Goal: Task Accomplishment & Management: Manage account settings

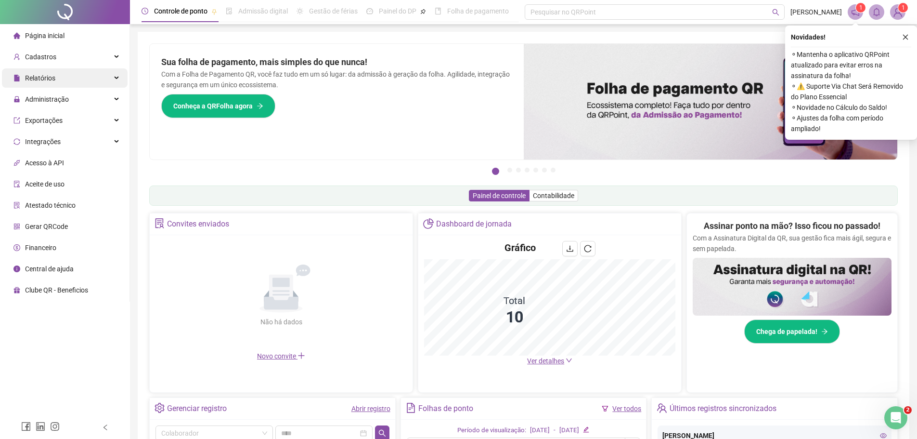
click at [51, 79] on span "Relatórios" at bounding box center [40, 78] width 30 height 8
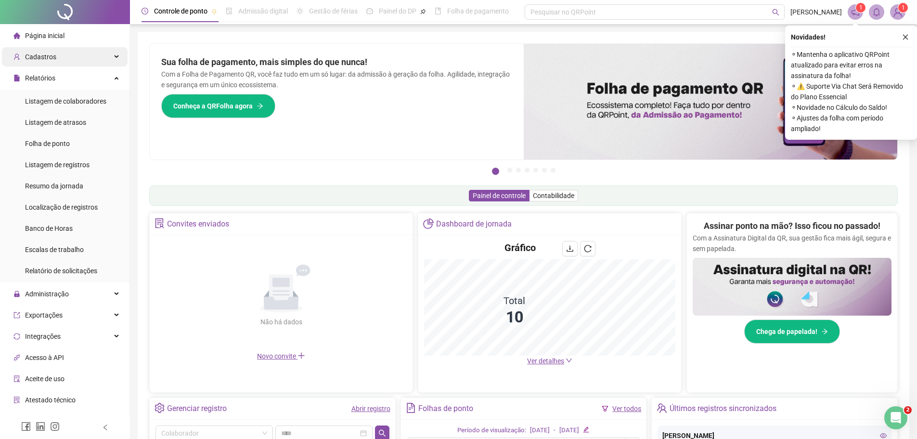
click at [65, 60] on div "Cadastros" at bounding box center [65, 56] width 126 height 19
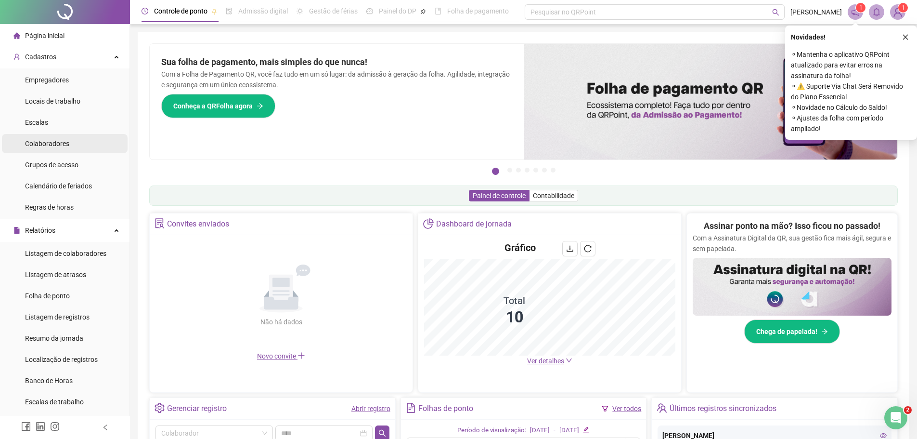
click at [51, 145] on span "Colaboradores" at bounding box center [47, 144] width 44 height 8
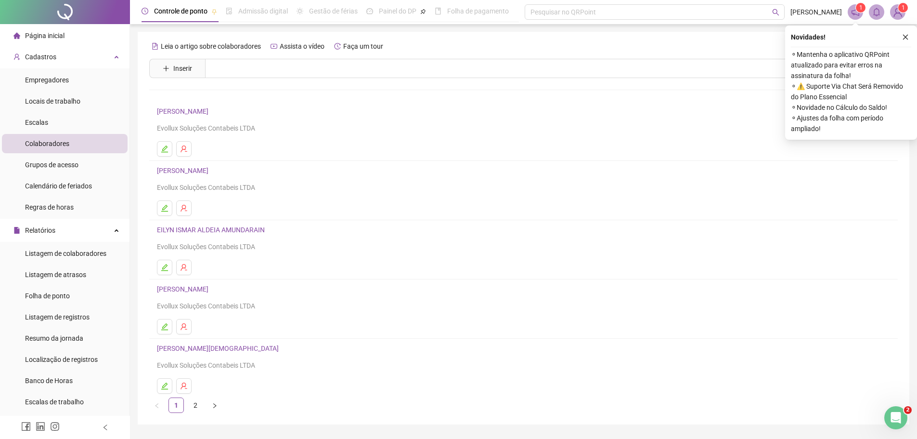
drag, startPoint x: 907, startPoint y: 36, endPoint x: 880, endPoint y: 38, distance: 27.0
click at [906, 36] on icon "close" at bounding box center [905, 37] width 7 height 7
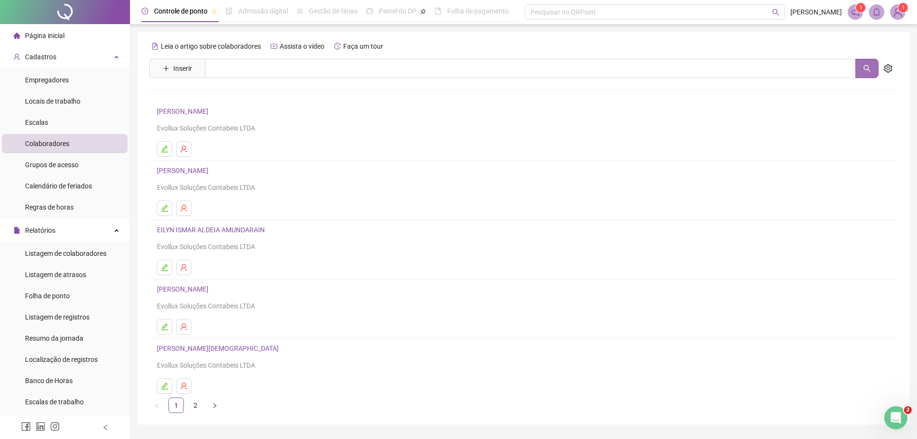
click at [868, 75] on button "button" at bounding box center [866, 68] width 23 height 19
click at [257, 66] on input "text" at bounding box center [530, 68] width 651 height 19
type input "***"
click at [890, 71] on icon "setting" at bounding box center [888, 68] width 8 height 9
click at [819, 88] on span "Exibir inativos" at bounding box center [840, 89] width 49 height 11
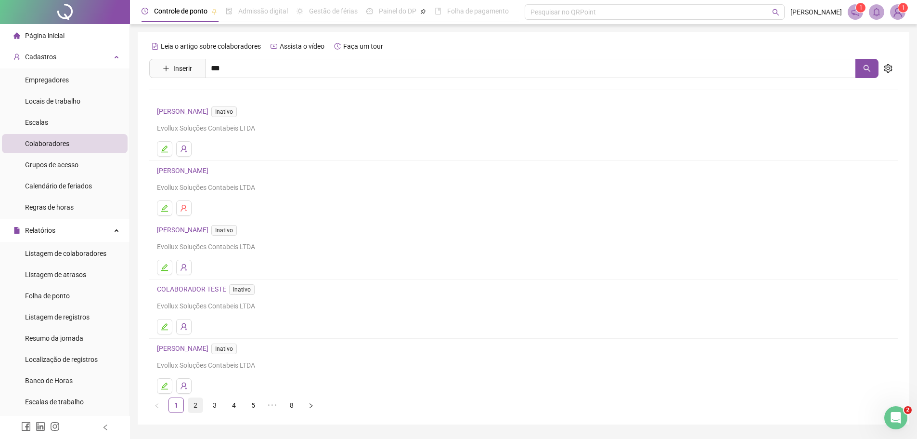
click at [194, 404] on link "2" at bounding box center [195, 405] width 14 height 14
click at [212, 408] on link "3" at bounding box center [214, 405] width 14 height 14
click at [231, 404] on link "4" at bounding box center [234, 405] width 14 height 14
click at [272, 401] on link "6" at bounding box center [272, 405] width 14 height 14
click at [274, 402] on link "7" at bounding box center [272, 405] width 14 height 14
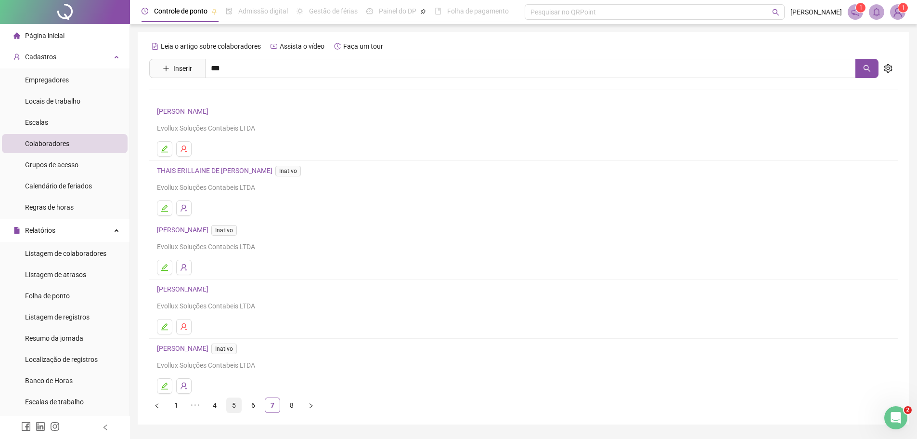
click at [237, 406] on link "5" at bounding box center [234, 405] width 14 height 14
click at [162, 205] on icon "edit" at bounding box center [165, 208] width 8 height 8
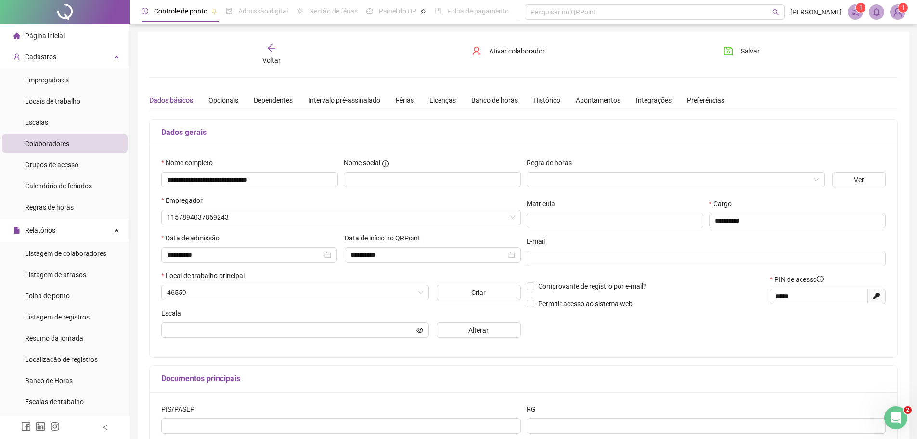
type input "**********"
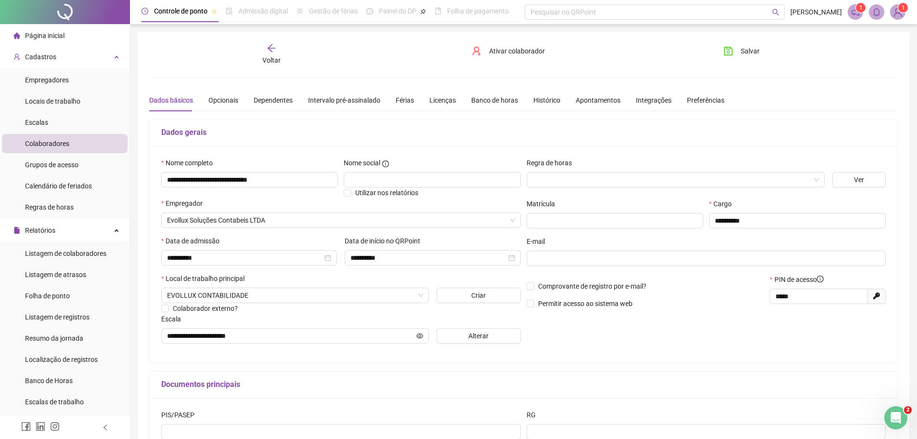
click at [269, 46] on icon "arrow-left" at bounding box center [272, 48] width 10 height 10
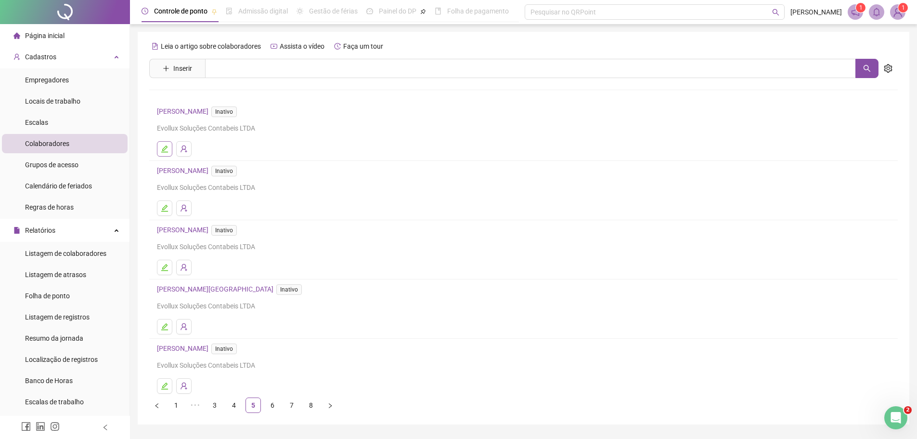
click at [166, 144] on button "button" at bounding box center [164, 148] width 15 height 15
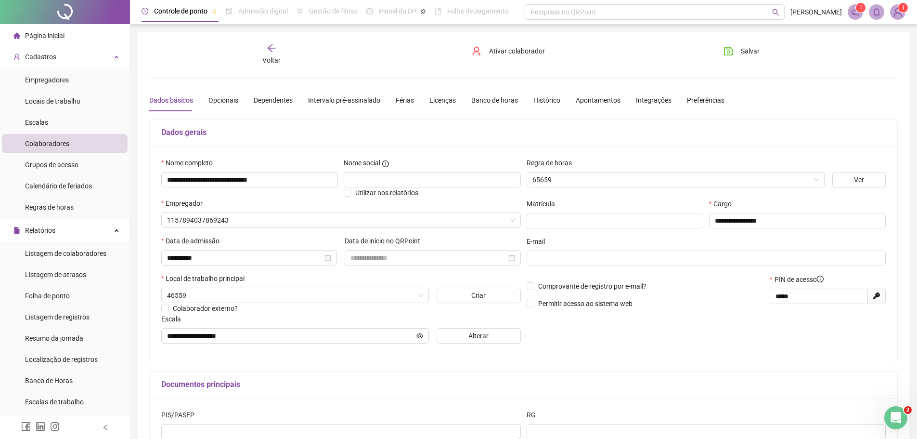
type input "**********"
click at [497, 53] on span "Ativar colaborador" at bounding box center [517, 51] width 56 height 11
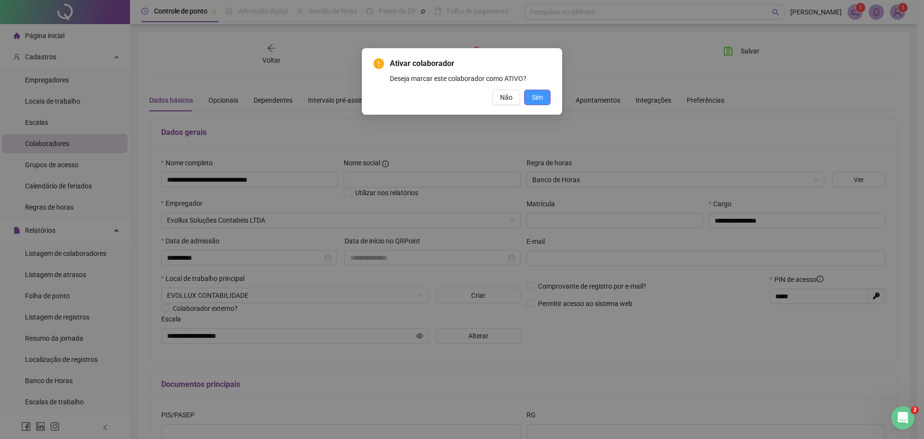
click at [544, 95] on button "Sim" at bounding box center [537, 97] width 26 height 15
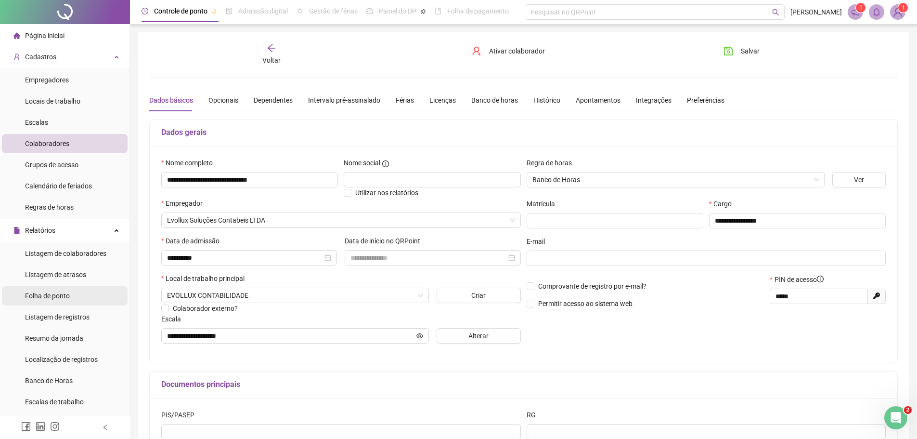
click at [57, 294] on span "Folha de ponto" at bounding box center [47, 296] width 45 height 8
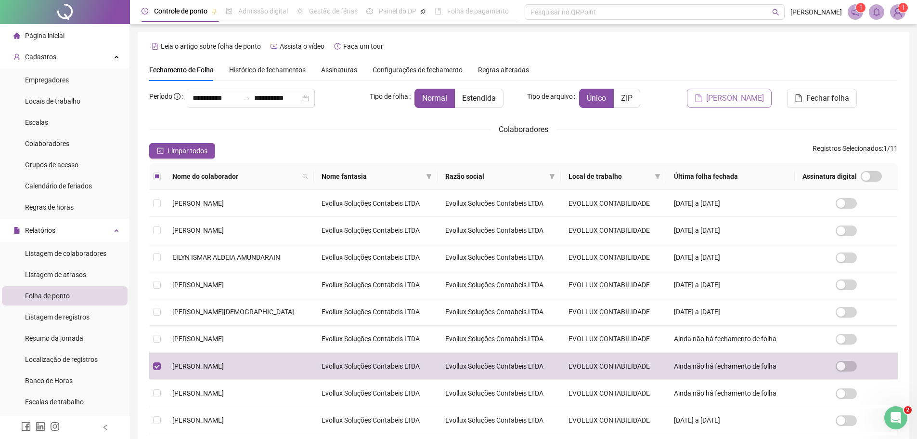
click at [729, 99] on span "[PERSON_NAME]" at bounding box center [735, 98] width 58 height 12
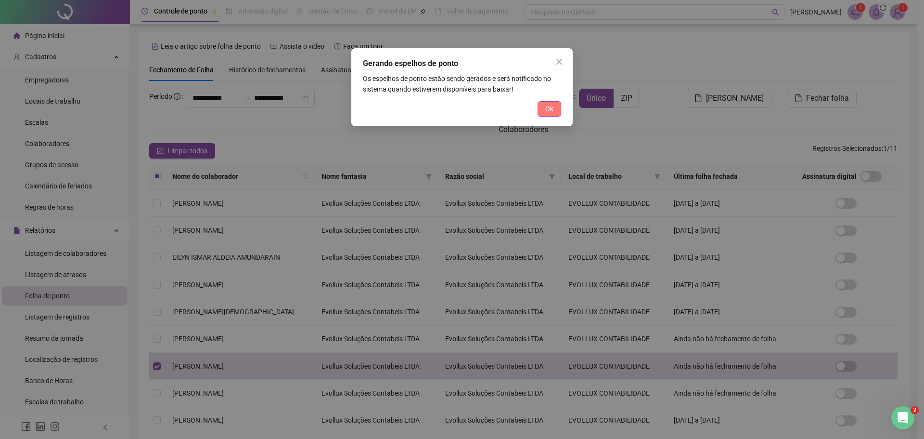
click at [553, 108] on span "Ok" at bounding box center [549, 109] width 8 height 11
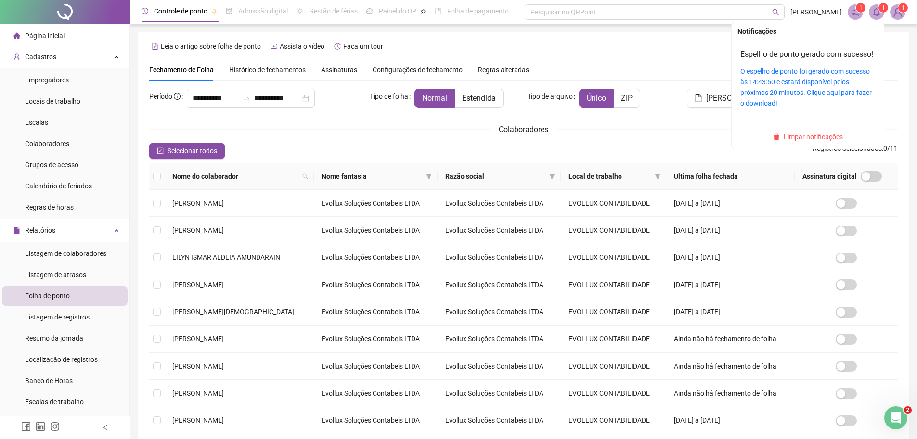
click at [881, 10] on sup "1" at bounding box center [884, 8] width 10 height 10
click at [801, 87] on div "O espelho de ponto foi gerado com sucesso às 14:43:50 e estará disponível pelos…" at bounding box center [807, 87] width 135 height 42
click at [803, 80] on link "O espelho de ponto foi gerado com sucesso às 14:43:50 e estará disponível pelos…" at bounding box center [805, 86] width 131 height 39
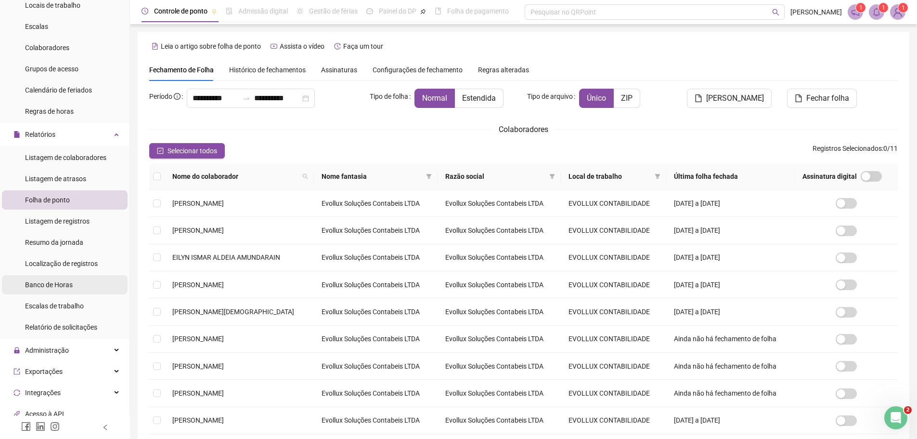
scroll to position [96, 0]
click at [52, 348] on span "Administração" at bounding box center [47, 350] width 44 height 8
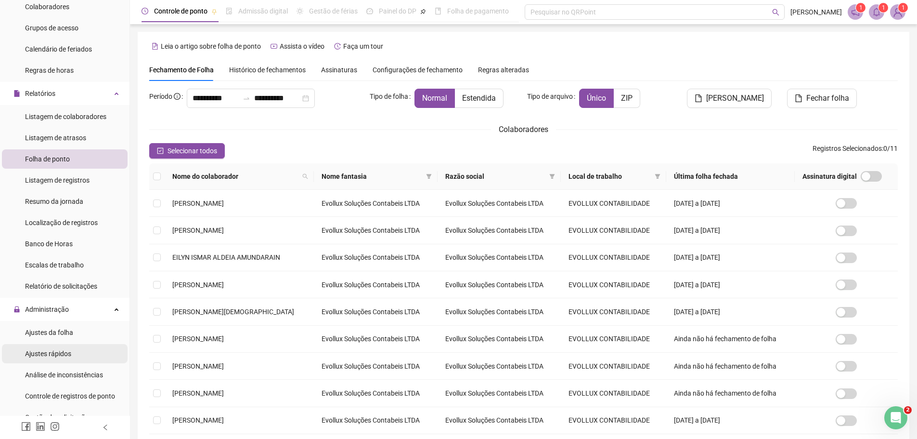
scroll to position [193, 0]
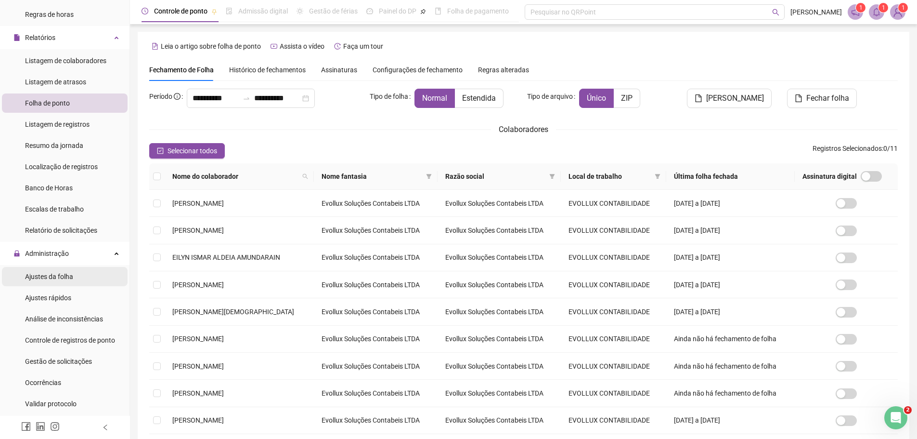
click at [55, 272] on span "Ajustes da folha" at bounding box center [49, 276] width 48 height 8
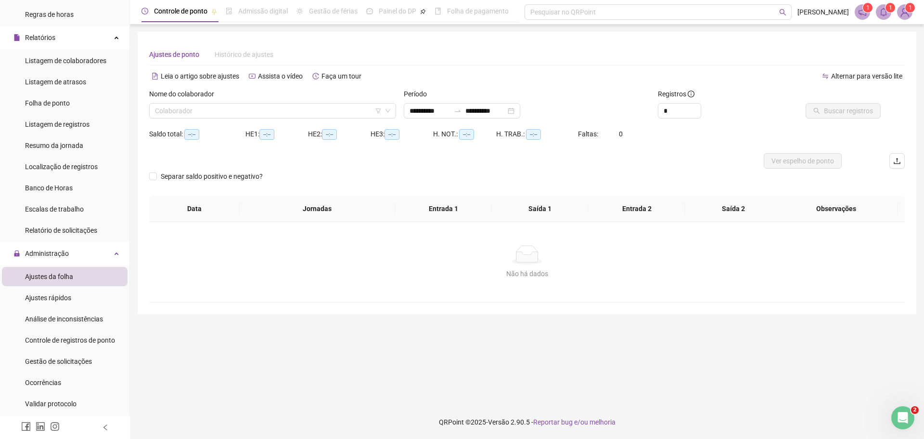
type input "**********"
click at [50, 298] on span "Ajustes rápidos" at bounding box center [48, 298] width 46 height 8
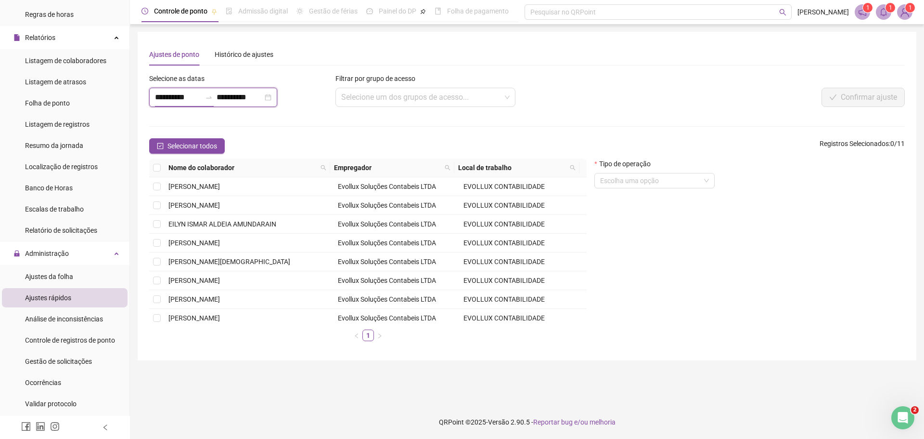
click at [172, 98] on input "**********" at bounding box center [178, 97] width 46 height 12
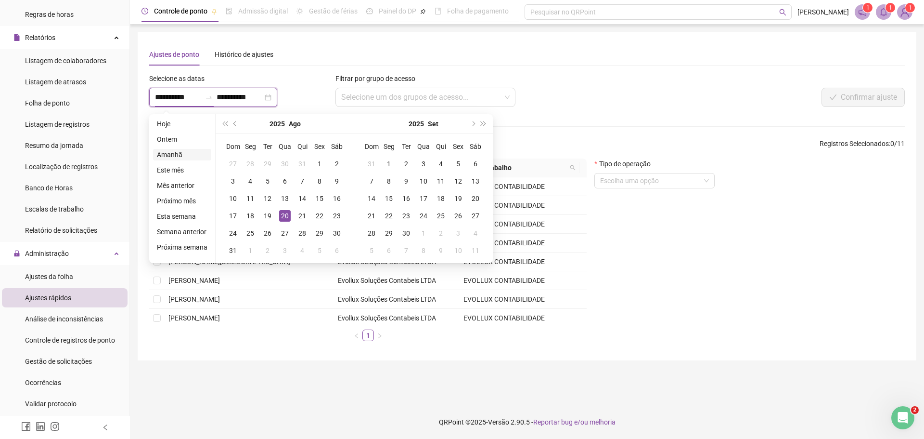
type input "**********"
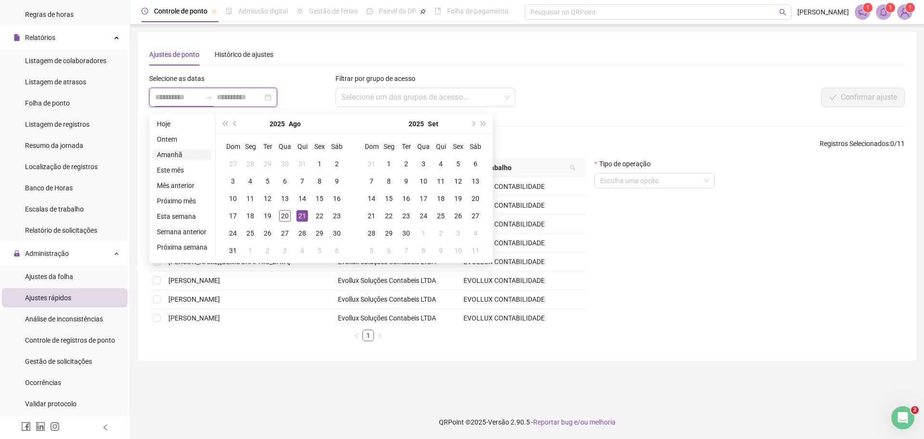
type input "**********"
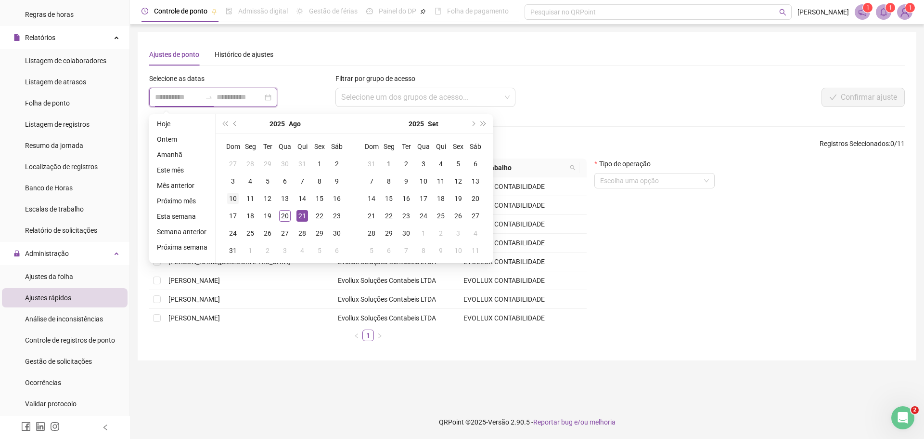
type input "**********"
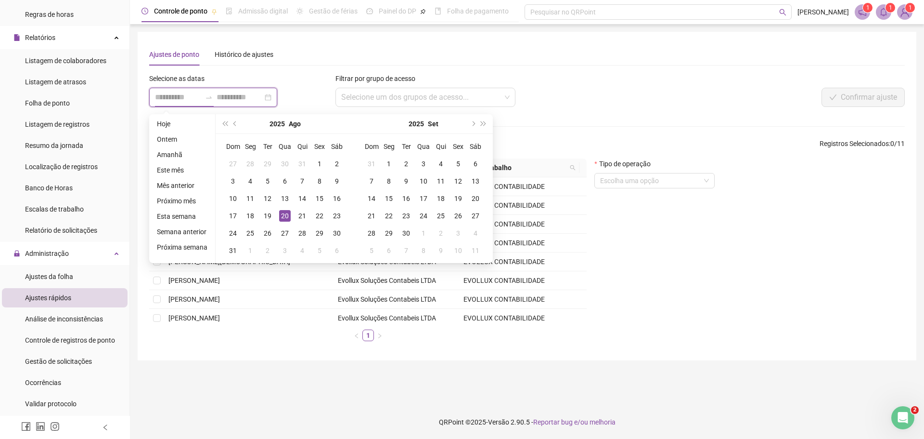
type input "**********"
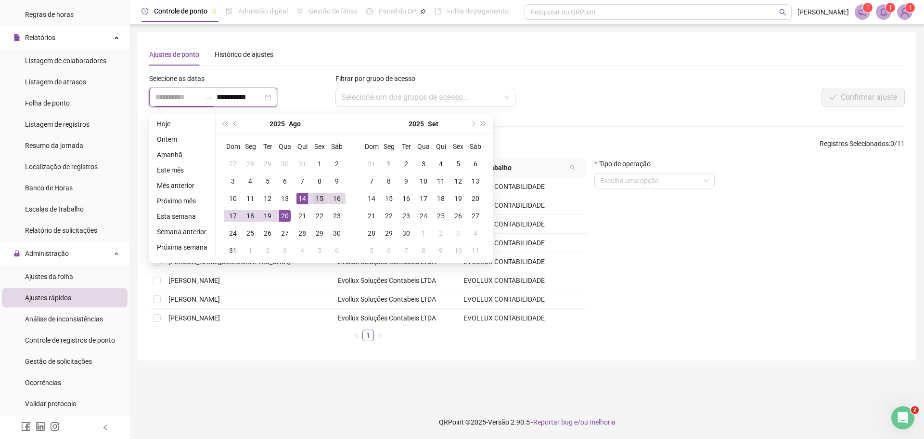
type input "**********"
click at [314, 200] on div "15" at bounding box center [320, 199] width 12 height 12
type input "**********"
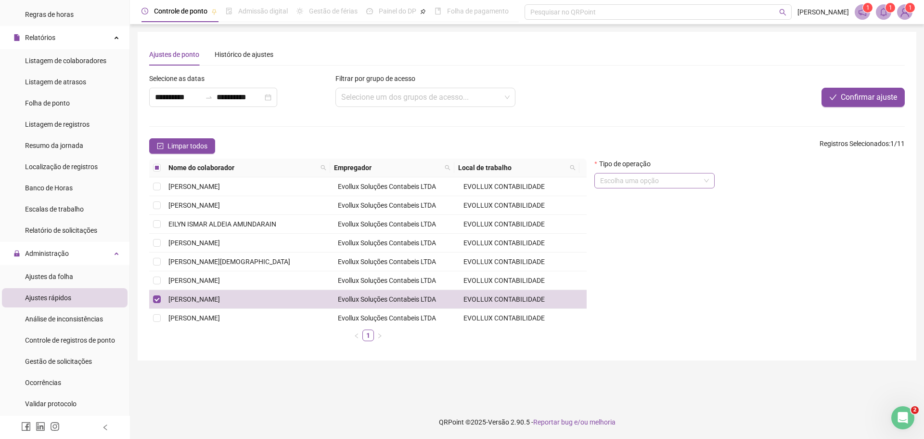
click at [641, 173] on input "search" at bounding box center [650, 180] width 100 height 14
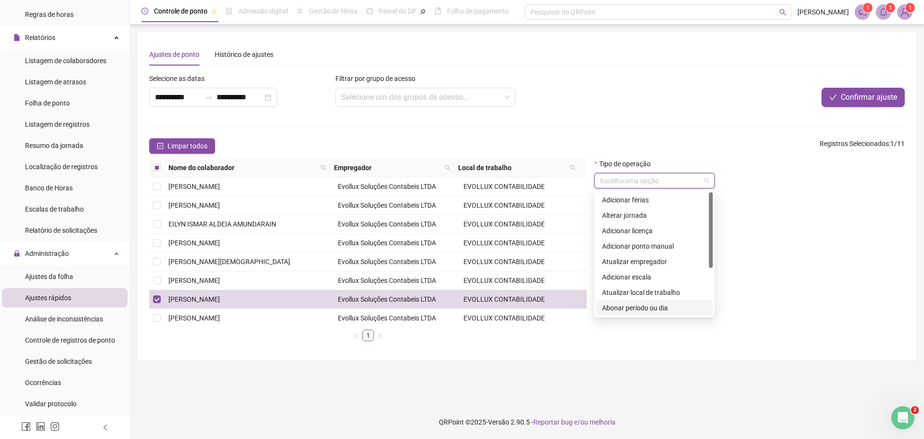
click at [652, 307] on div "Abonar período ou dia" at bounding box center [654, 307] width 105 height 11
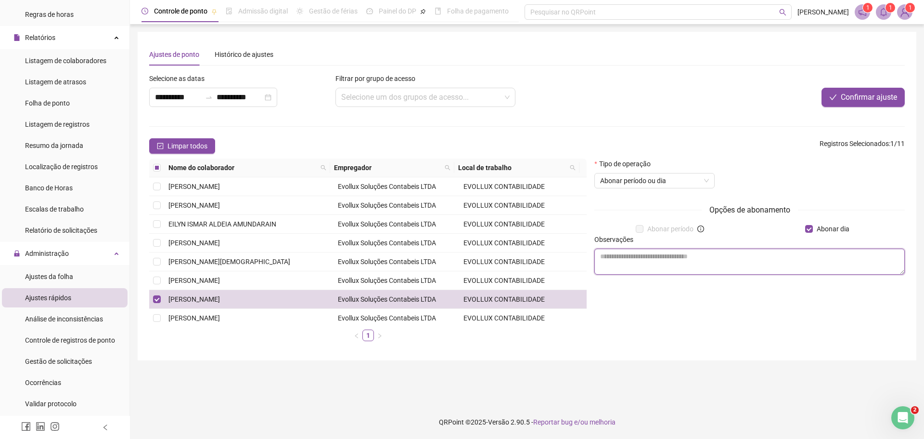
click at [711, 269] on textarea at bounding box center [750, 261] width 311 height 26
type textarea "*"
type textarea "**********"
click at [877, 95] on span "Confirmar ajuste" at bounding box center [869, 97] width 56 height 12
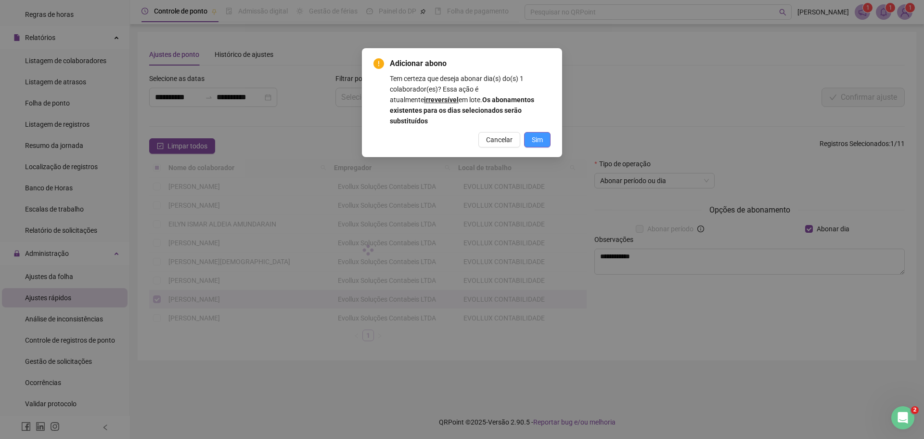
click at [539, 134] on span "Sim" at bounding box center [537, 139] width 11 height 11
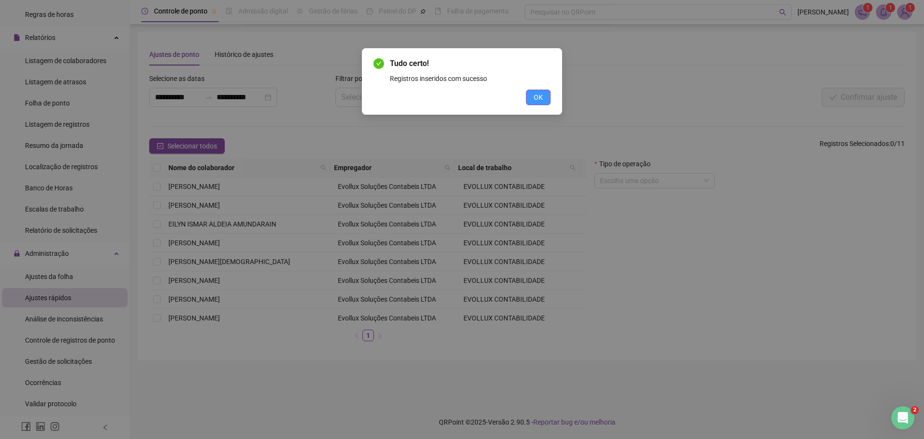
click at [540, 96] on span "OK" at bounding box center [538, 97] width 9 height 11
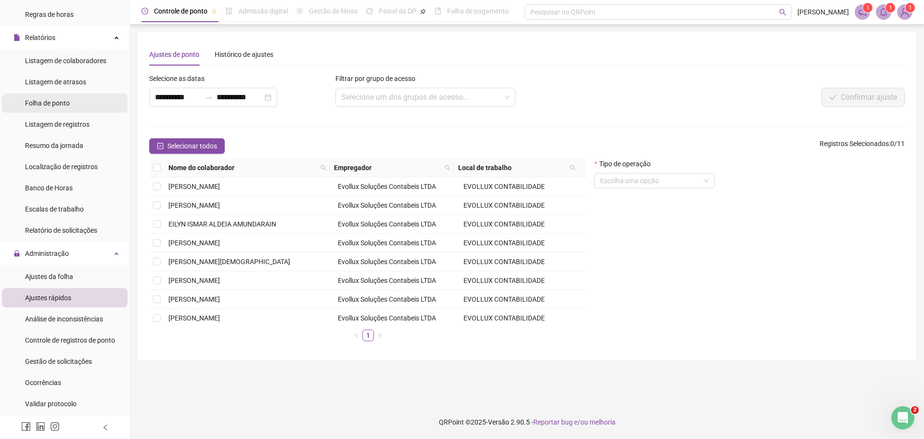
click at [67, 106] on span "Folha de ponto" at bounding box center [47, 103] width 45 height 8
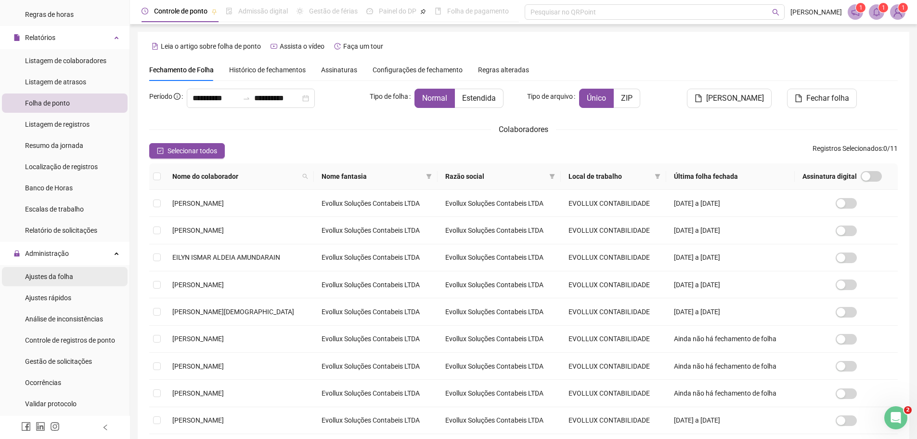
click at [64, 284] on div "Ajustes da folha" at bounding box center [49, 276] width 48 height 19
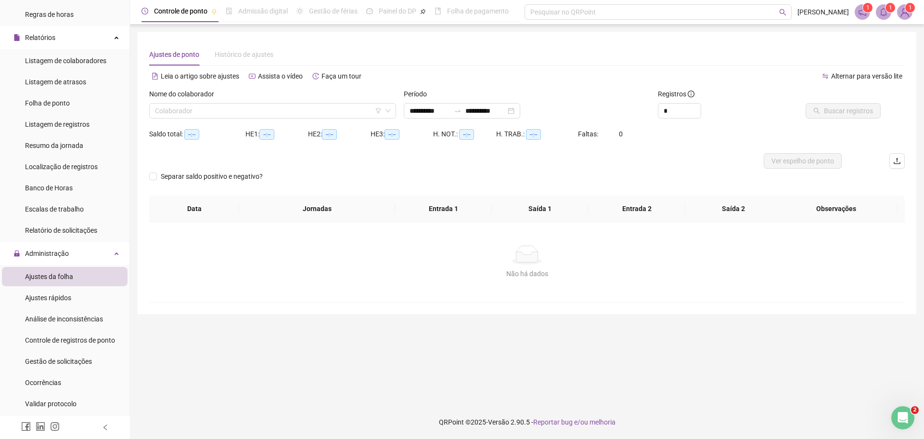
type input "**********"
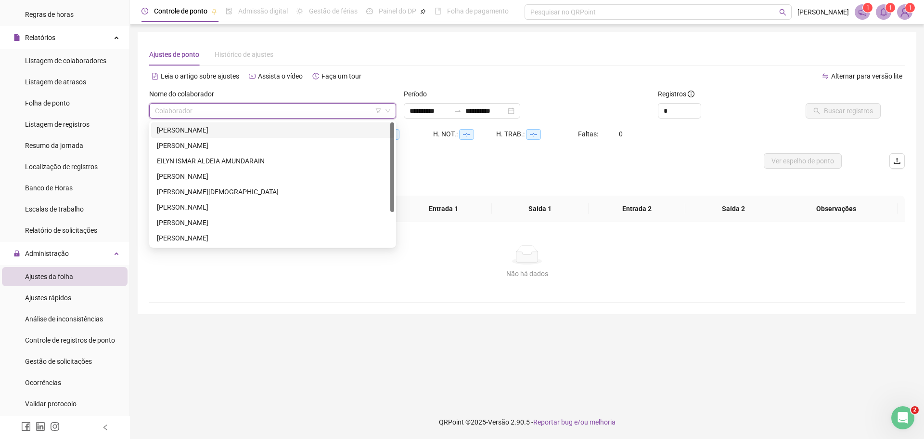
click at [225, 111] on input "search" at bounding box center [268, 111] width 227 height 14
click at [215, 221] on div "[PERSON_NAME]" at bounding box center [273, 222] width 232 height 11
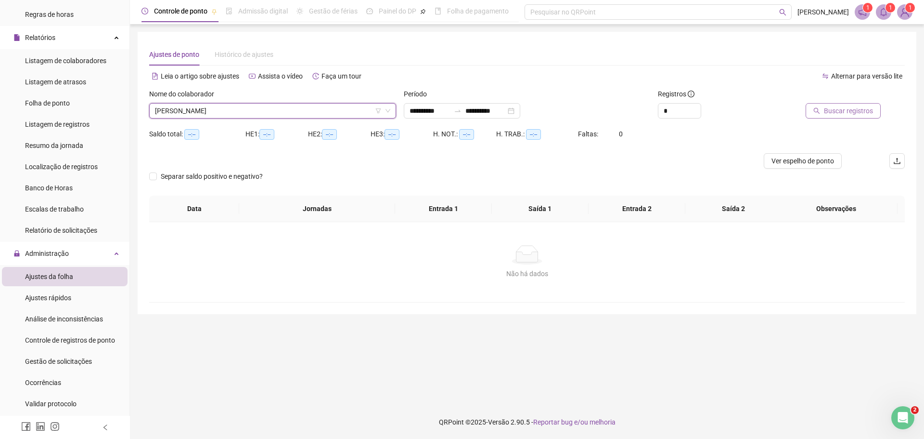
click at [836, 115] on span "Buscar registros" at bounding box center [848, 110] width 49 height 11
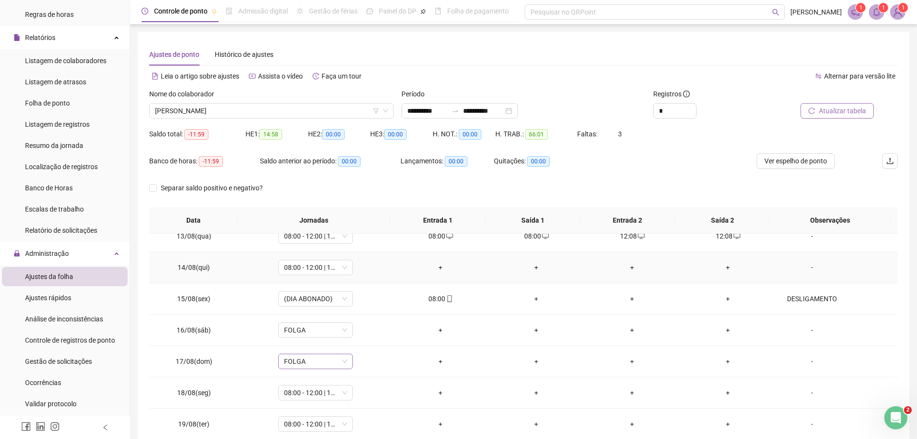
scroll to position [389, 0]
click at [340, 267] on span "08:00 - 12:00 | 12:30 - 14:30" at bounding box center [315, 266] width 63 height 14
click at [326, 358] on div "Folga compensatória" at bounding box center [330, 362] width 81 height 11
click at [362, 244] on span "Sim" at bounding box center [359, 241] width 11 height 11
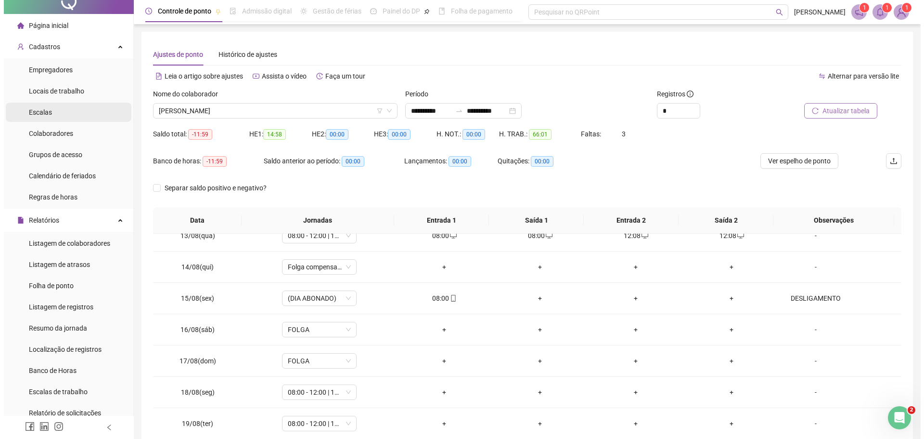
scroll to position [0, 0]
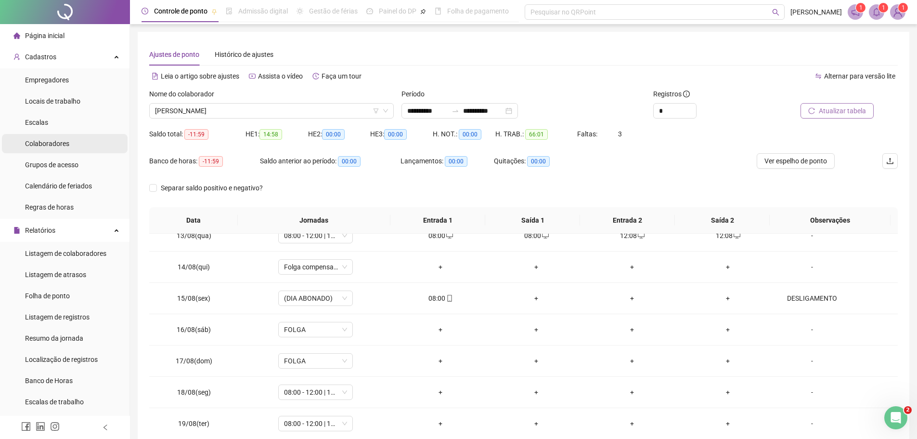
click at [68, 140] on span "Colaboradores" at bounding box center [47, 144] width 44 height 8
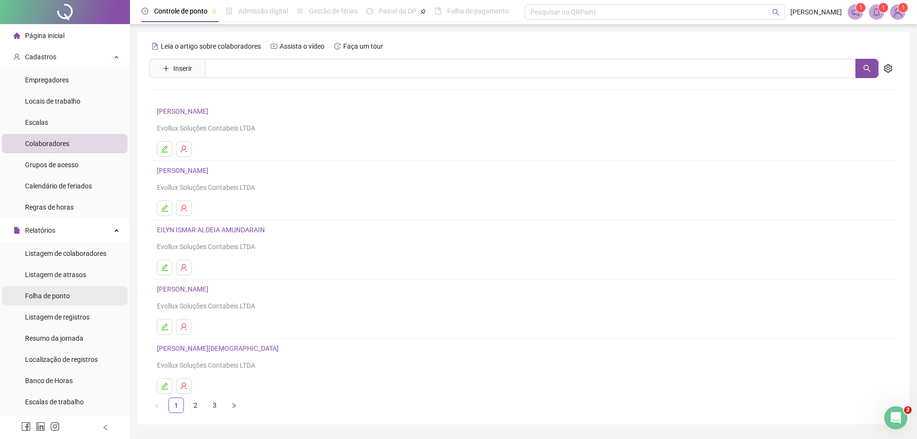
click at [69, 299] on span "Folha de ponto" at bounding box center [47, 296] width 45 height 8
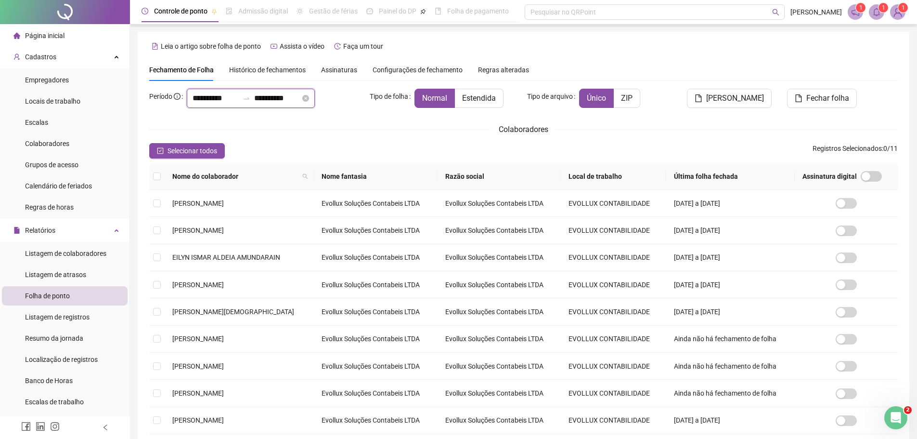
click at [287, 92] on input "**********" at bounding box center [277, 98] width 46 height 12
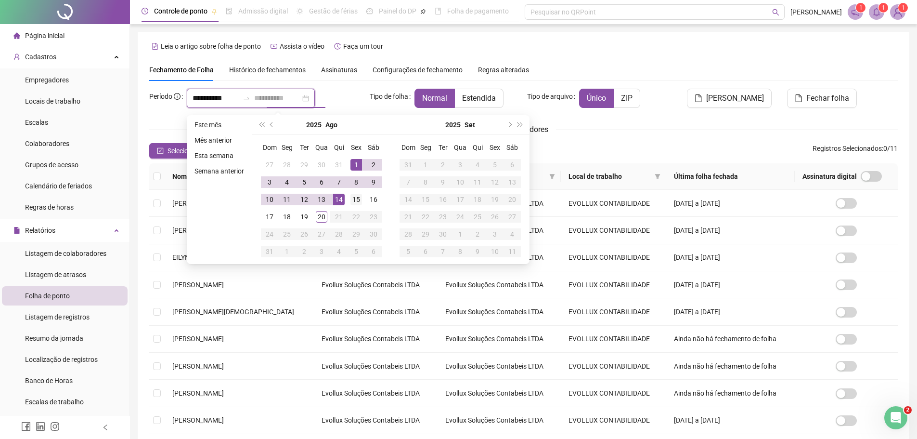
type input "**********"
click at [355, 197] on div "15" at bounding box center [356, 200] width 12 height 12
type input "**********"
click at [350, 164] on div "1" at bounding box center [356, 165] width 12 height 12
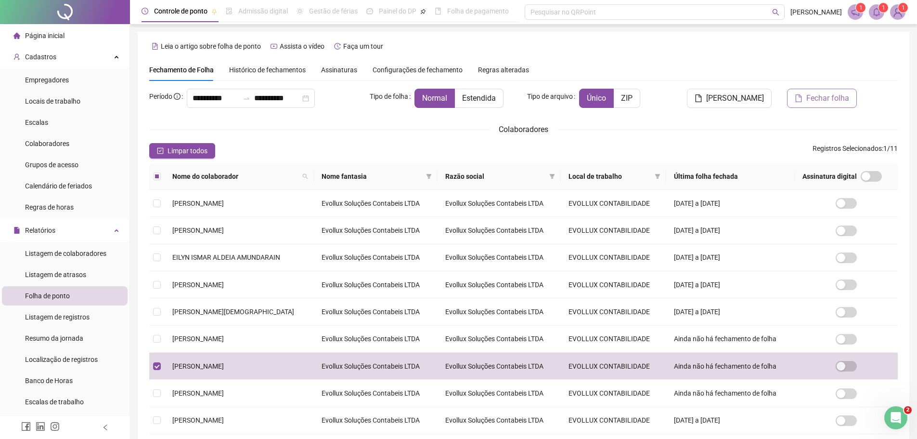
click at [816, 98] on span "Fechar folha" at bounding box center [827, 98] width 43 height 12
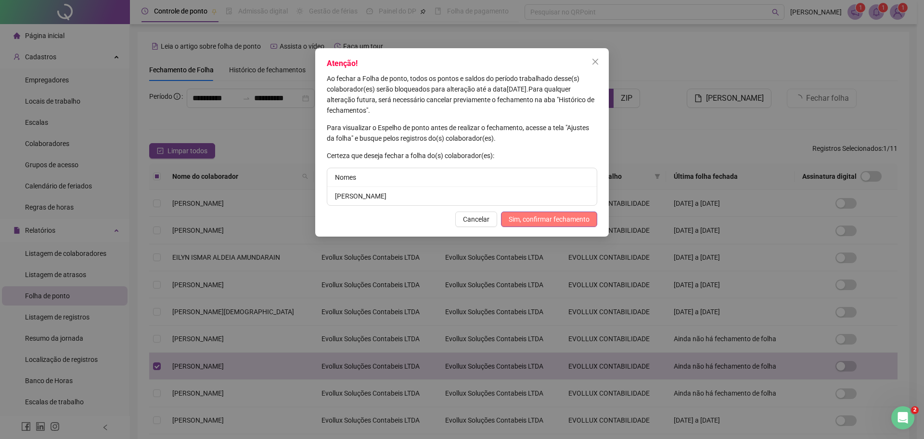
click at [526, 215] on span "Sim, confirmar fechamento" at bounding box center [549, 219] width 81 height 11
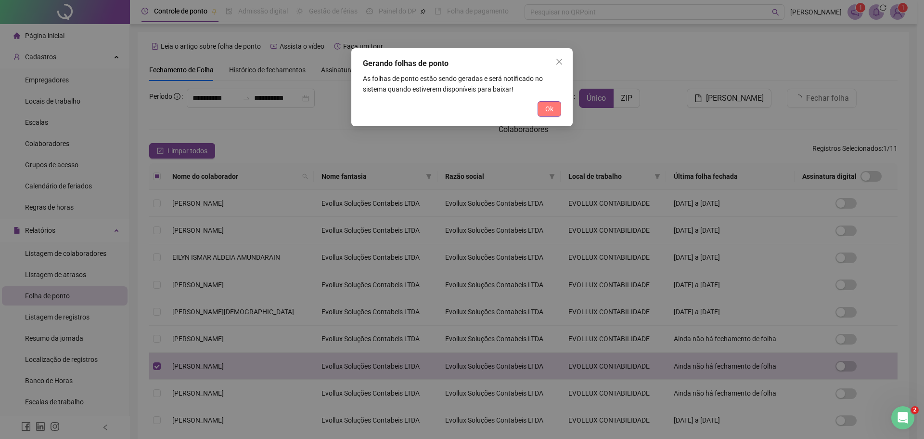
click at [542, 113] on button "Ok" at bounding box center [550, 108] width 24 height 15
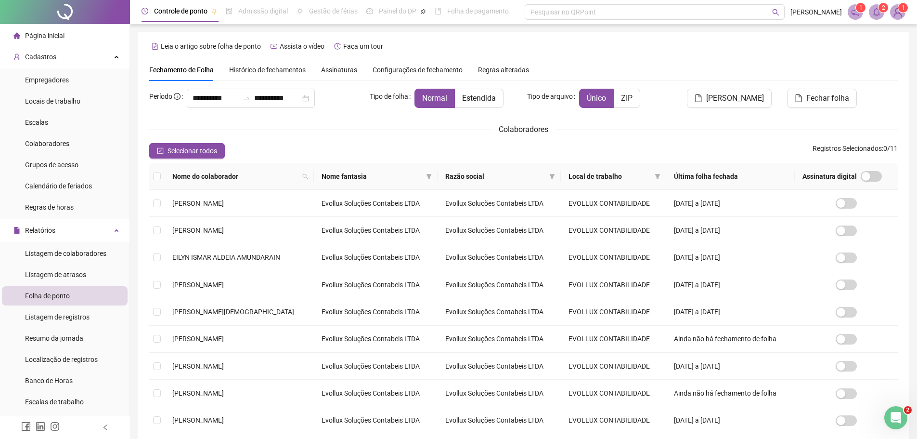
click at [878, 14] on icon "bell" at bounding box center [876, 12] width 9 height 9
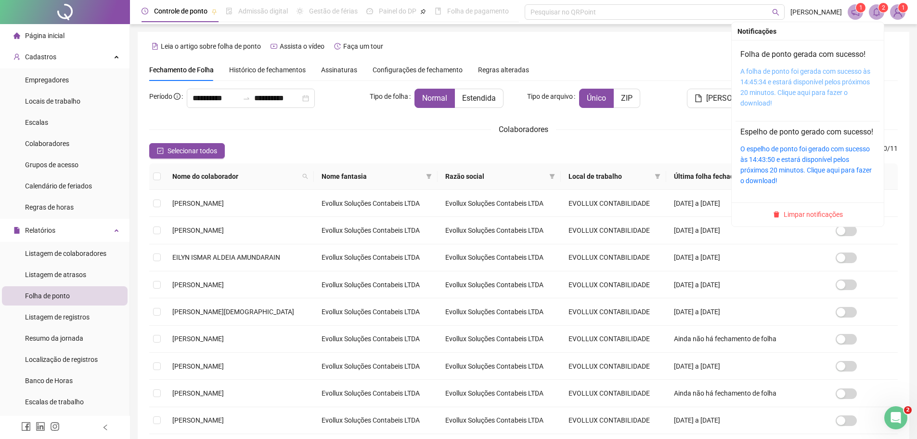
click at [797, 83] on link "A folha de ponto foi gerada com sucesso às 14:45:34 e estará disponível pelos p…" at bounding box center [805, 86] width 130 height 39
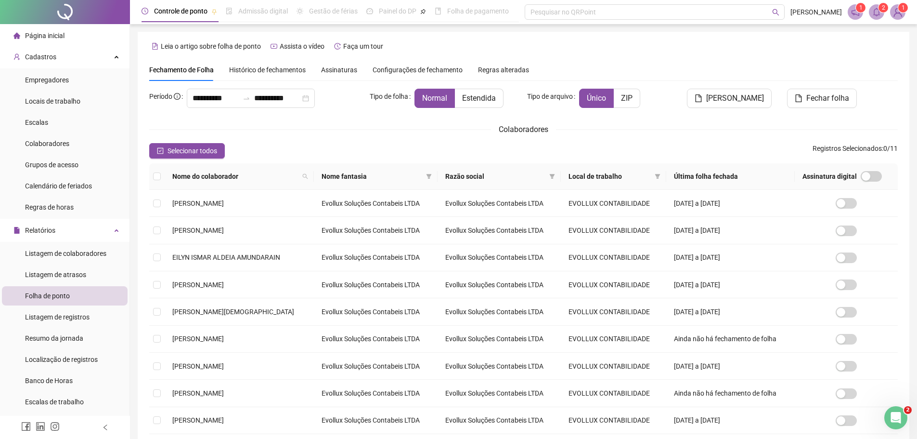
click at [274, 70] on span "Histórico de fechamentos" at bounding box center [267, 70] width 77 height 8
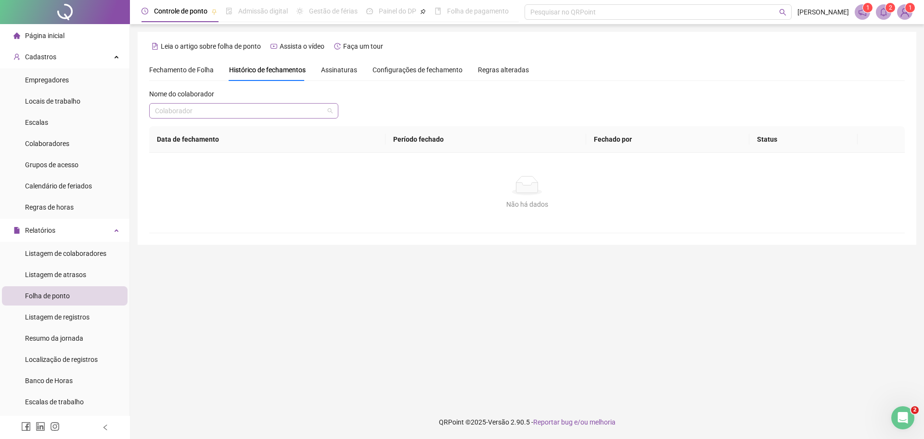
click at [277, 112] on input "search" at bounding box center [239, 111] width 169 height 14
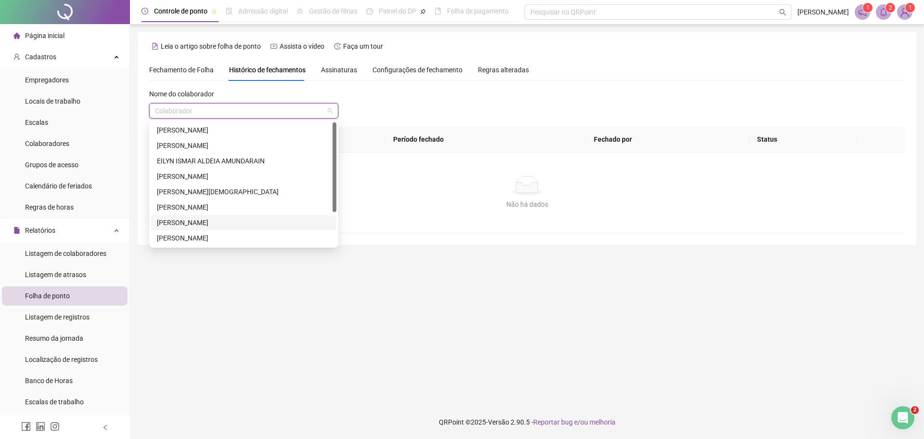
click at [236, 220] on div "[PERSON_NAME]" at bounding box center [244, 222] width 174 height 11
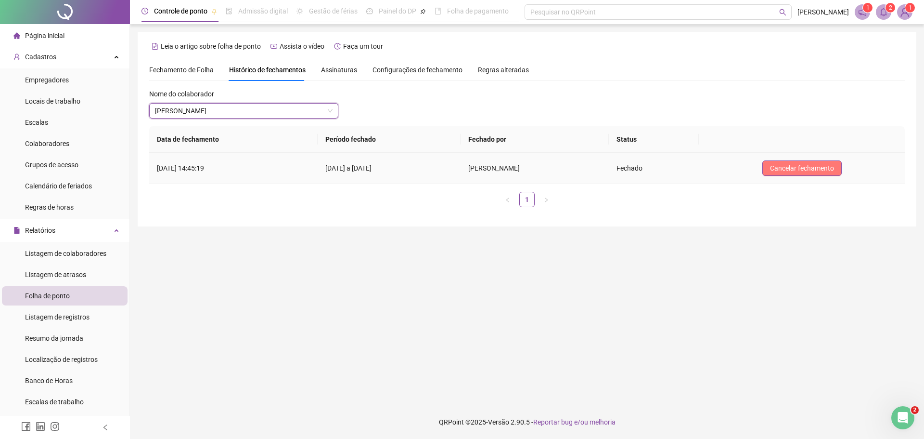
click at [797, 172] on span "Cancelar fechamento" at bounding box center [802, 168] width 64 height 11
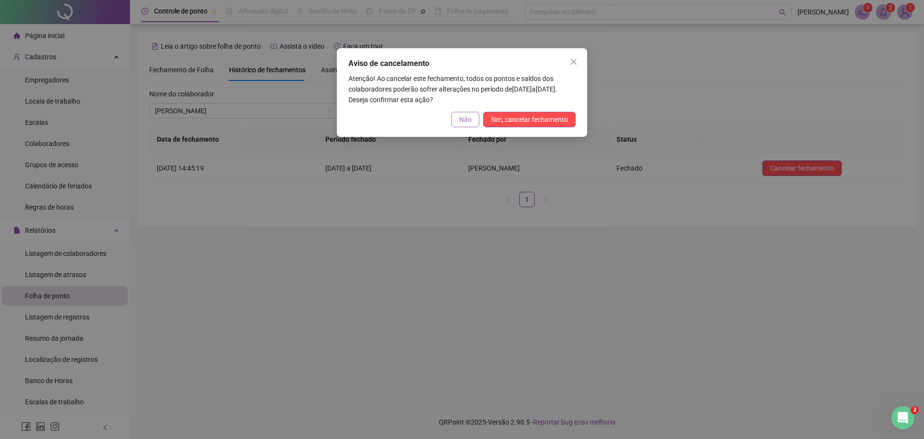
click at [465, 116] on span "Não" at bounding box center [465, 119] width 13 height 11
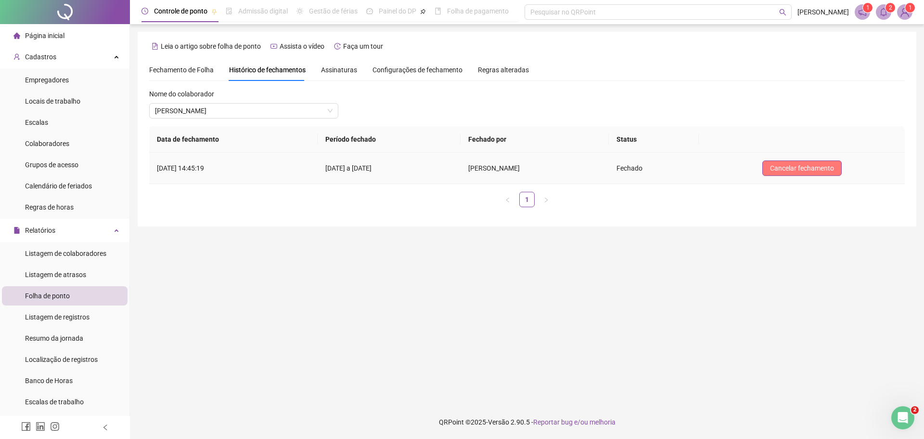
click at [792, 168] on span "Cancelar fechamento" at bounding box center [802, 168] width 64 height 11
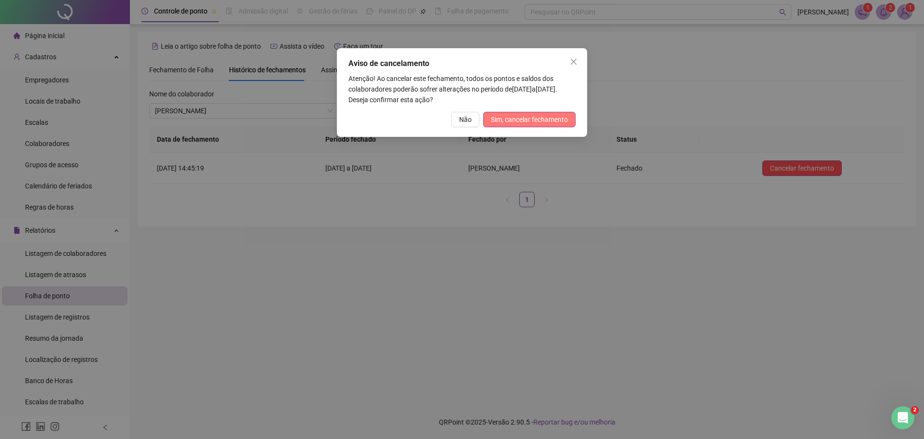
click at [543, 125] on button "Sim, cancelar fechamento" at bounding box center [529, 119] width 92 height 15
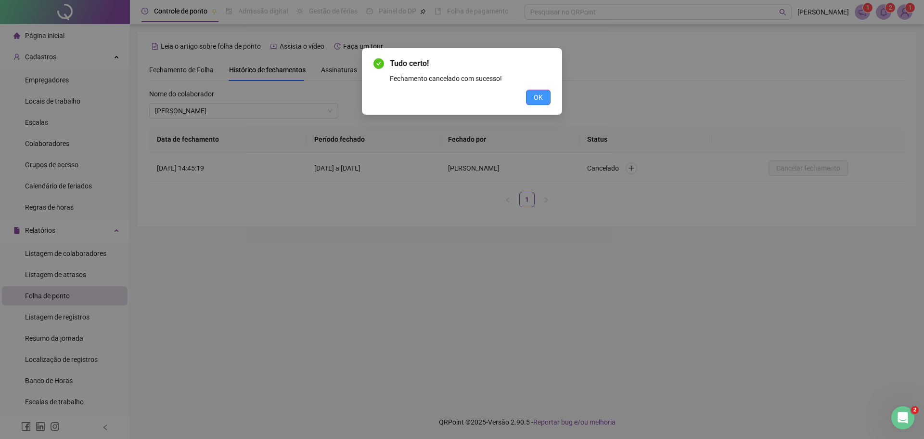
click at [541, 96] on span "OK" at bounding box center [538, 97] width 9 height 11
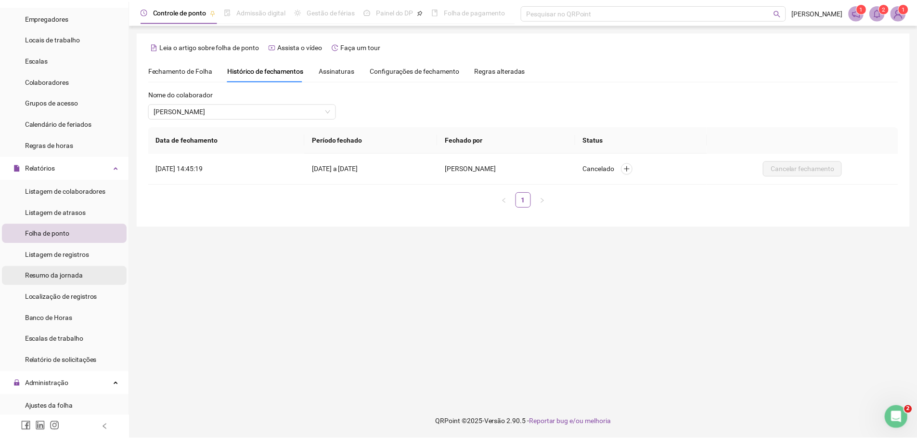
scroll to position [193, 0]
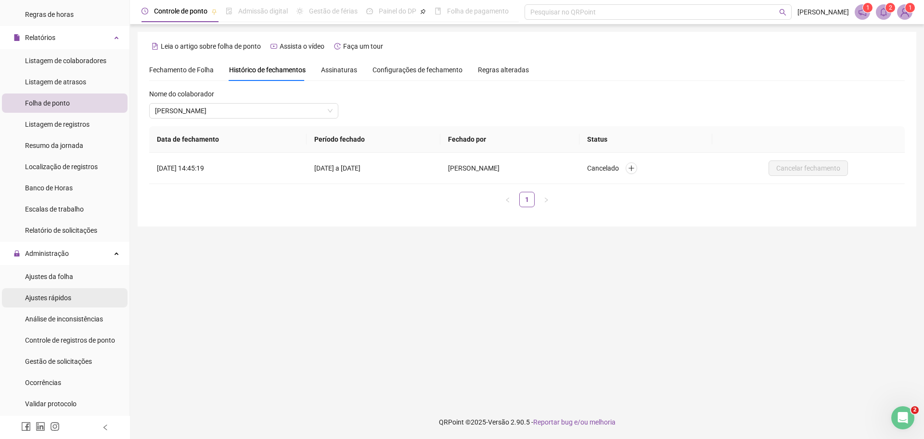
click at [68, 294] on span "Ajustes rápidos" at bounding box center [48, 298] width 46 height 8
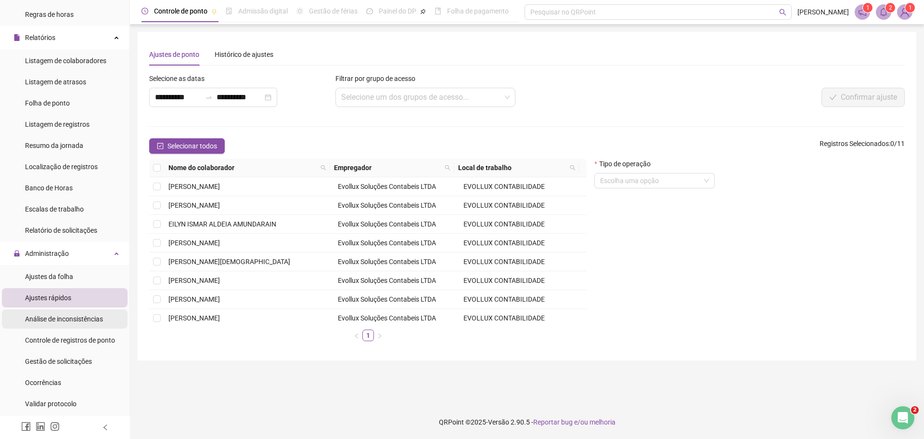
click at [66, 316] on span "Análise de inconsistências" at bounding box center [64, 319] width 78 height 8
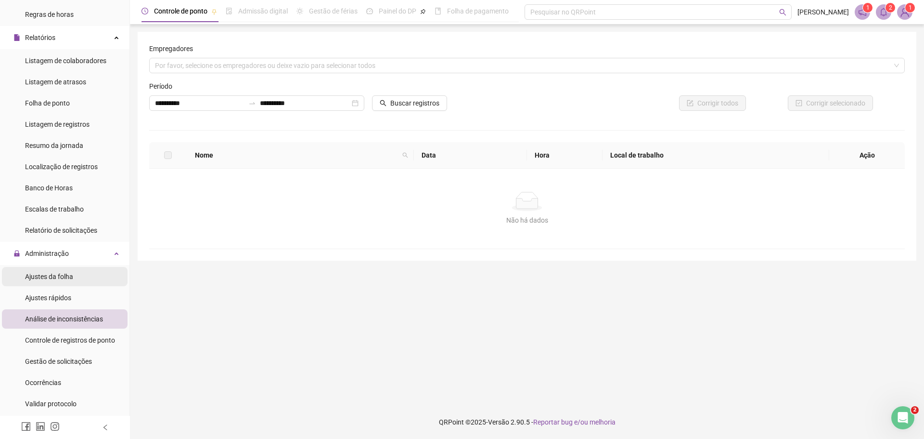
click at [69, 268] on div "Ajustes da folha" at bounding box center [49, 276] width 48 height 19
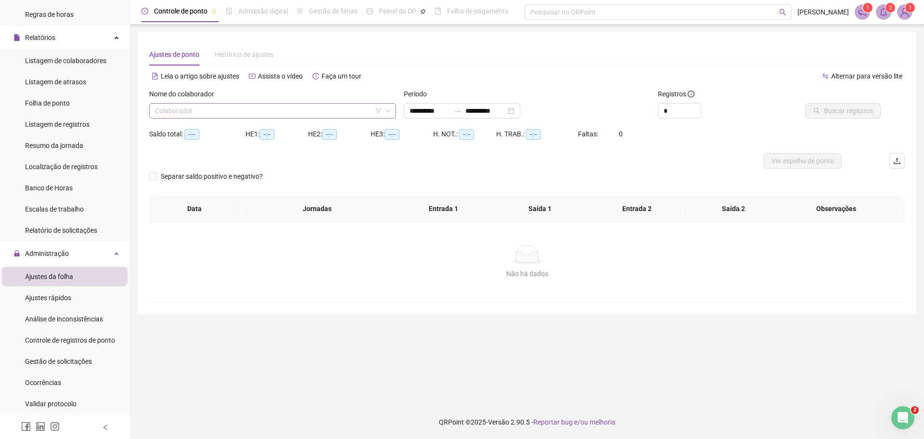
type input "**********"
click at [228, 104] on input "search" at bounding box center [268, 111] width 227 height 14
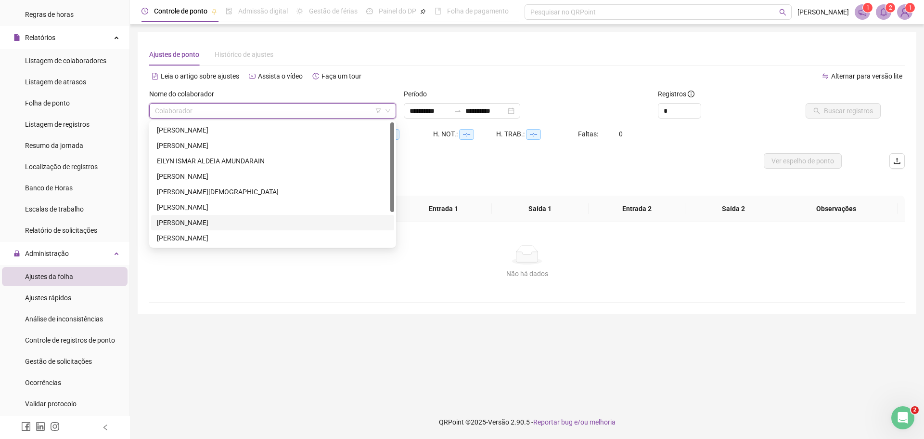
click at [209, 220] on div "[PERSON_NAME]" at bounding box center [273, 222] width 232 height 11
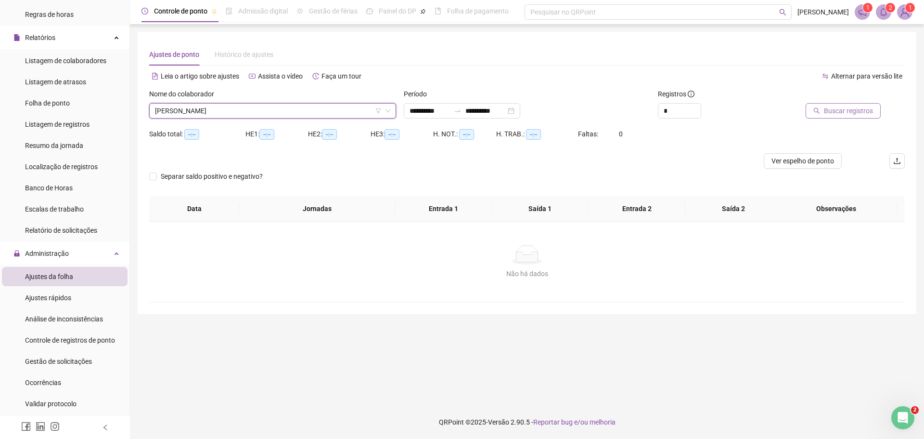
click at [845, 110] on span "Buscar registros" at bounding box center [848, 110] width 49 height 11
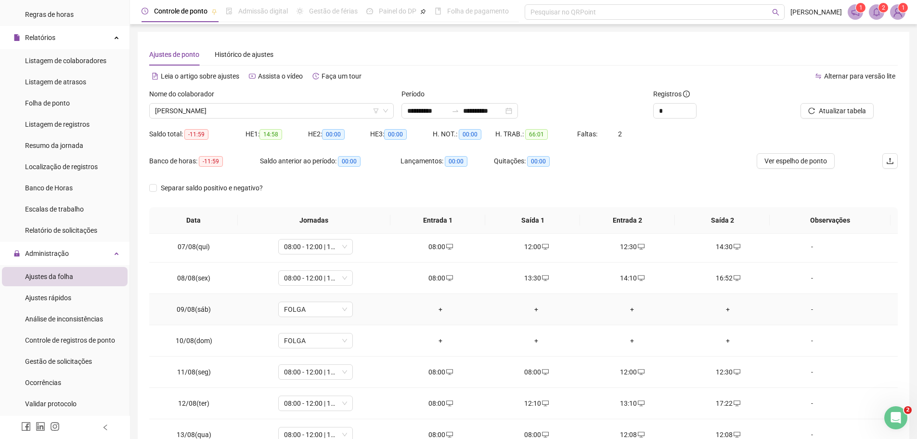
scroll to position [241, 0]
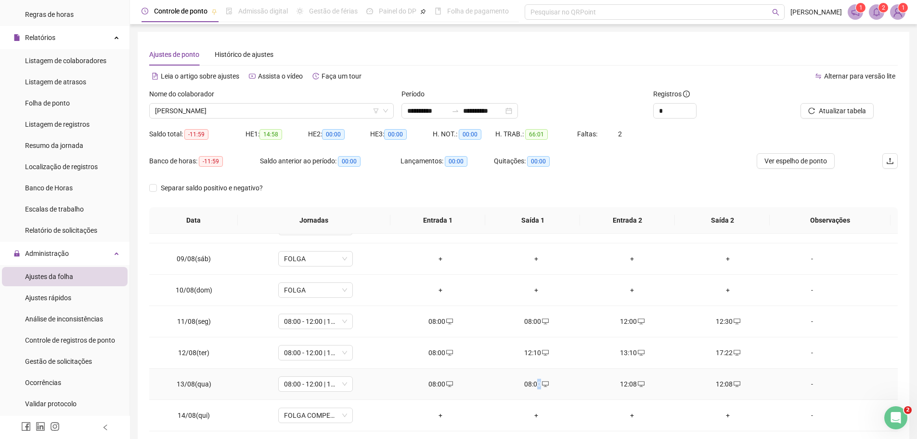
click at [535, 384] on div "08:00" at bounding box center [536, 383] width 80 height 11
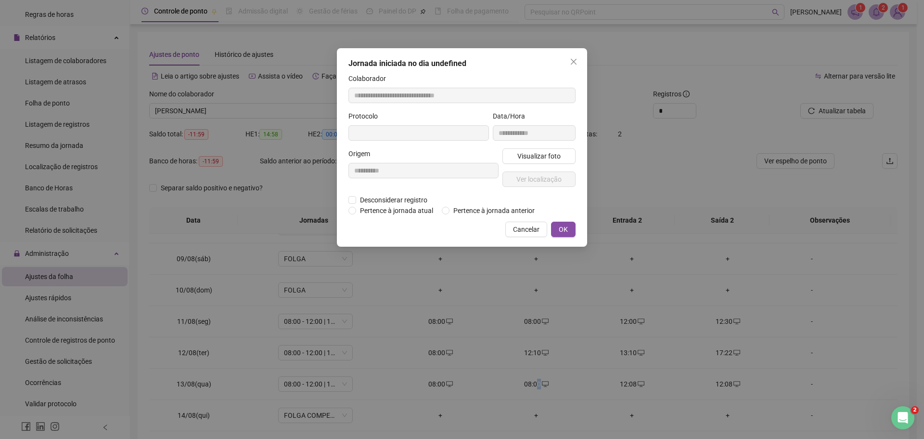
type input "**********"
click at [391, 198] on span "Desconsiderar registro" at bounding box center [393, 200] width 75 height 11
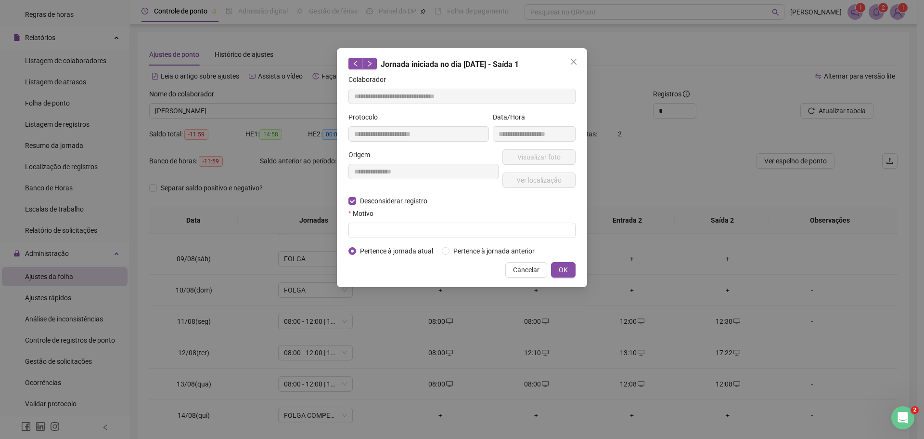
click at [456, 220] on div "Motivo" at bounding box center [462, 215] width 227 height 14
click at [455, 228] on input "text" at bounding box center [462, 229] width 227 height 15
type input "**********"
click at [570, 266] on button "OK" at bounding box center [563, 269] width 25 height 15
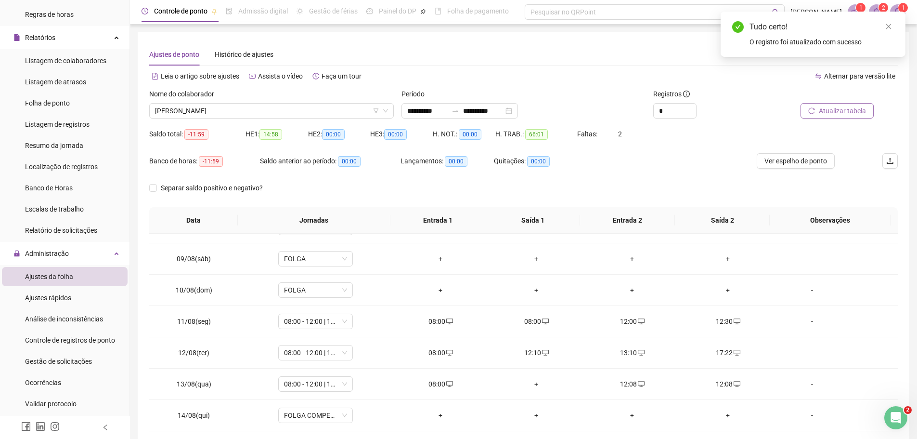
click at [831, 115] on span "Atualizar tabela" at bounding box center [842, 110] width 47 height 11
click at [531, 386] on div "12:08" at bounding box center [536, 383] width 80 height 11
type input "**********"
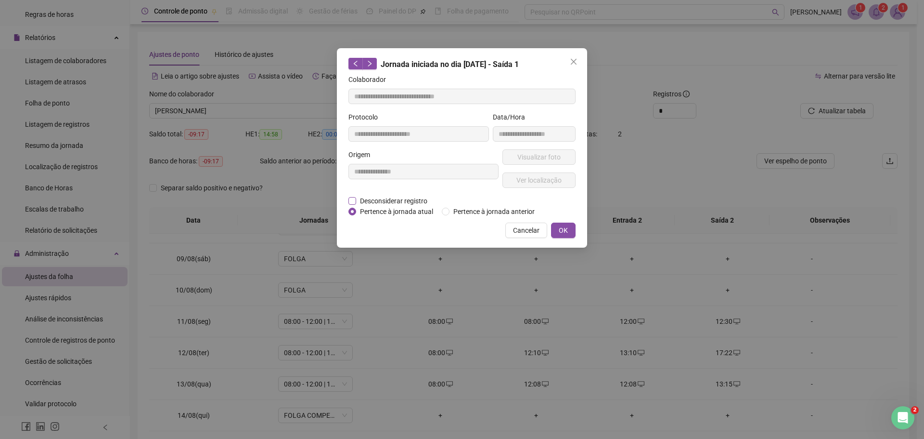
click at [407, 202] on span "Desconsiderar registro" at bounding box center [393, 200] width 75 height 11
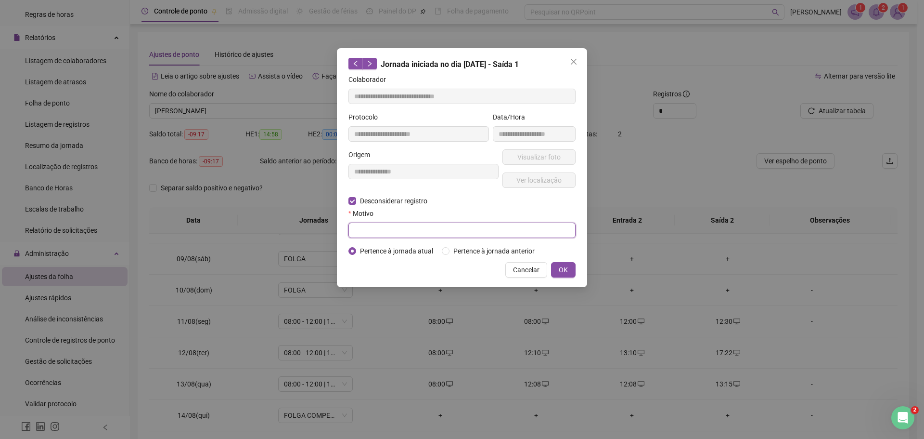
click at [469, 231] on input "text" at bounding box center [462, 229] width 227 height 15
type input "**********"
click at [562, 267] on span "OK" at bounding box center [563, 269] width 9 height 11
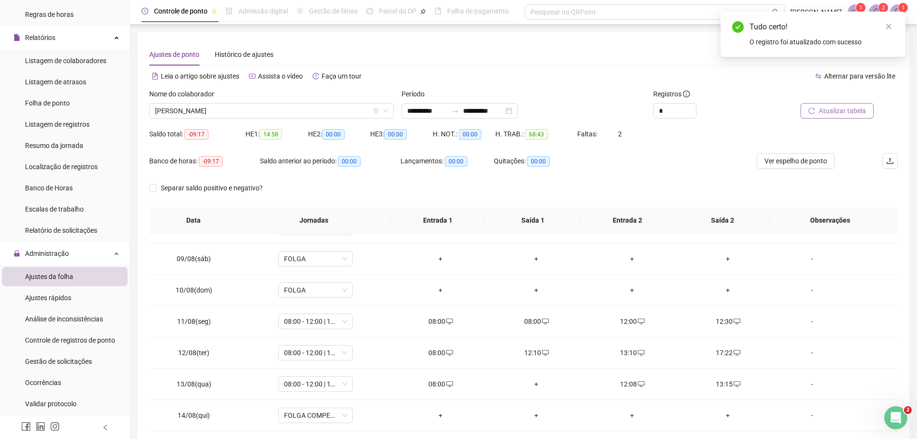
click at [819, 117] on button "Atualizar tabela" at bounding box center [837, 110] width 73 height 15
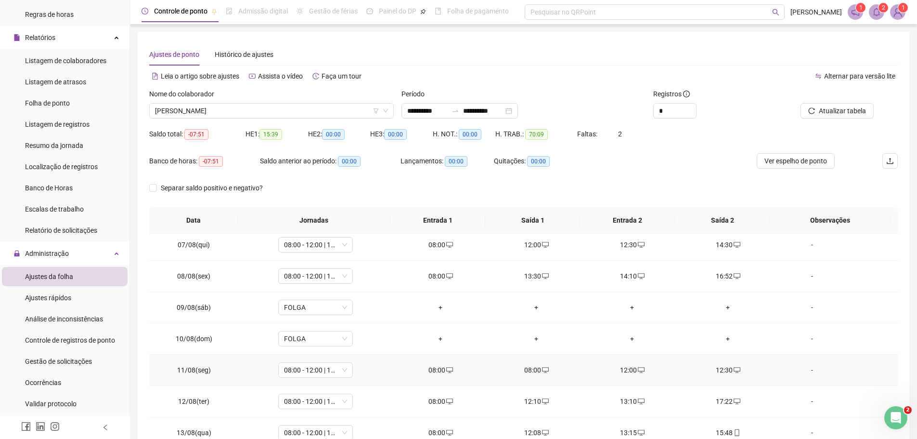
scroll to position [193, 0]
click at [535, 368] on div "08:00" at bounding box center [536, 369] width 80 height 11
type input "**********"
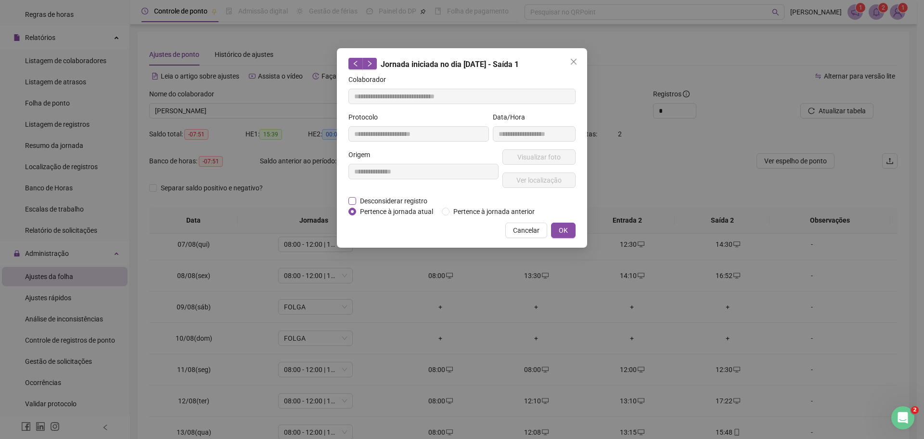
click at [406, 196] on span "Desconsiderar registro" at bounding box center [393, 200] width 75 height 11
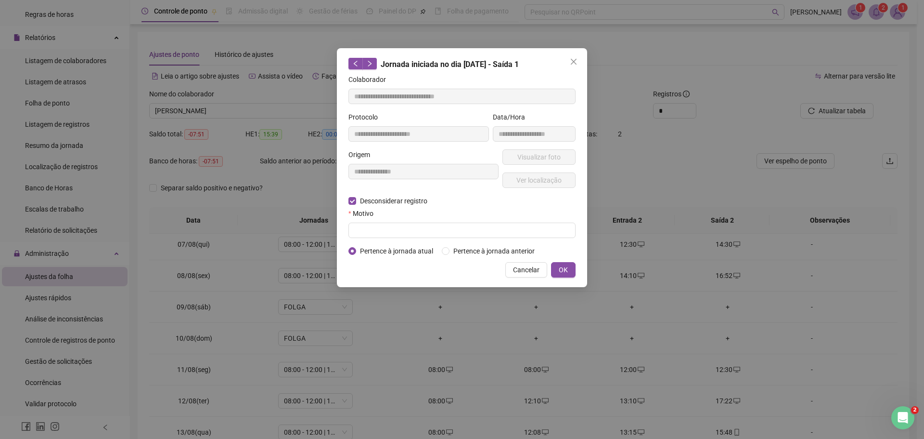
click at [444, 238] on form "**********" at bounding box center [462, 165] width 227 height 182
click at [444, 234] on input "text" at bounding box center [462, 229] width 227 height 15
type input "**********"
click at [553, 263] on button "OK" at bounding box center [563, 269] width 25 height 15
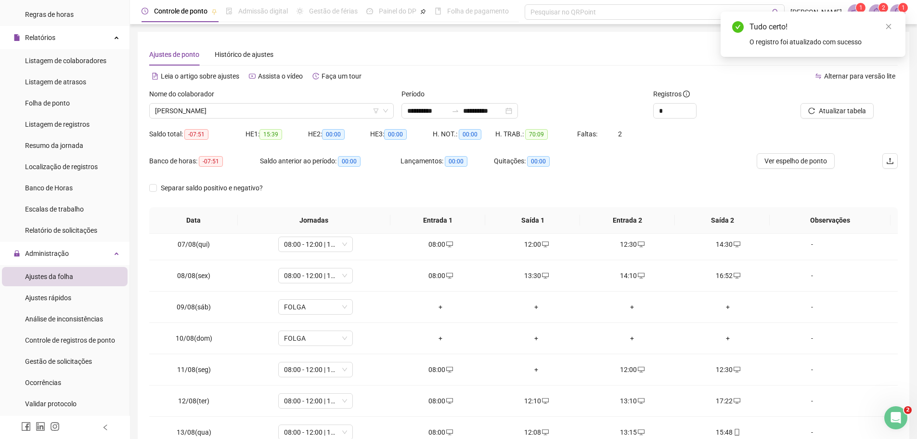
click at [850, 93] on div at bounding box center [826, 96] width 94 height 14
click at [849, 105] on span "Atualizar tabela" at bounding box center [842, 110] width 47 height 11
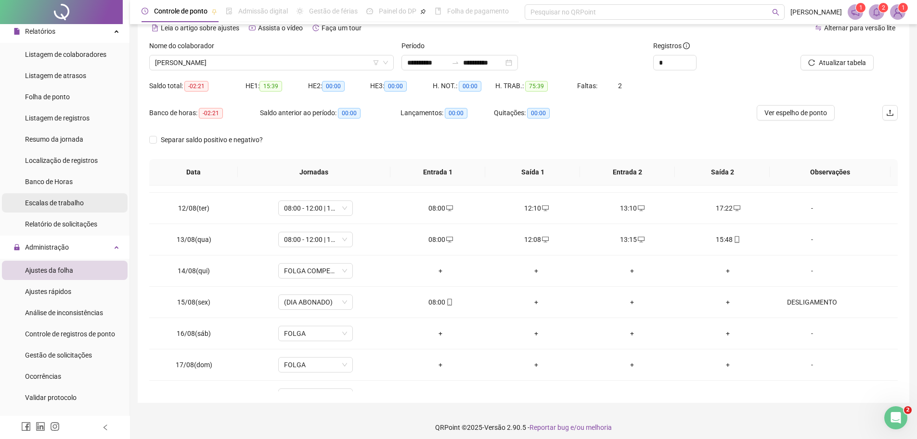
scroll to position [190, 0]
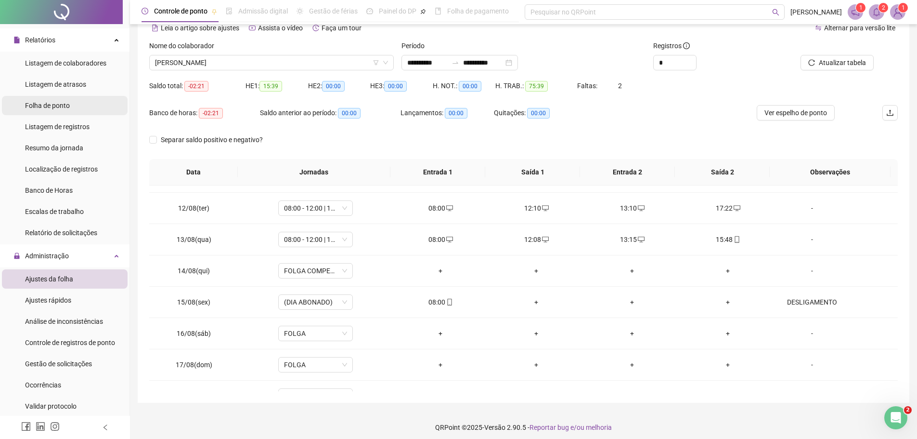
click at [81, 112] on li "Folha de ponto" at bounding box center [65, 105] width 126 height 19
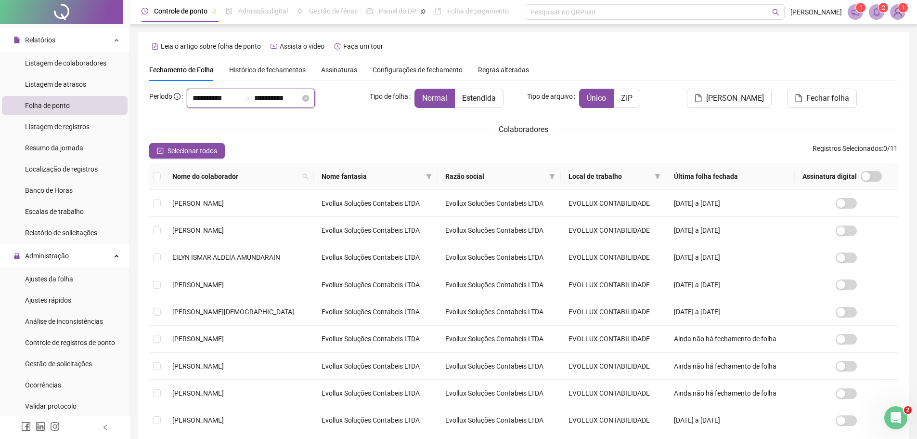
click at [275, 98] on input "**********" at bounding box center [277, 98] width 46 height 12
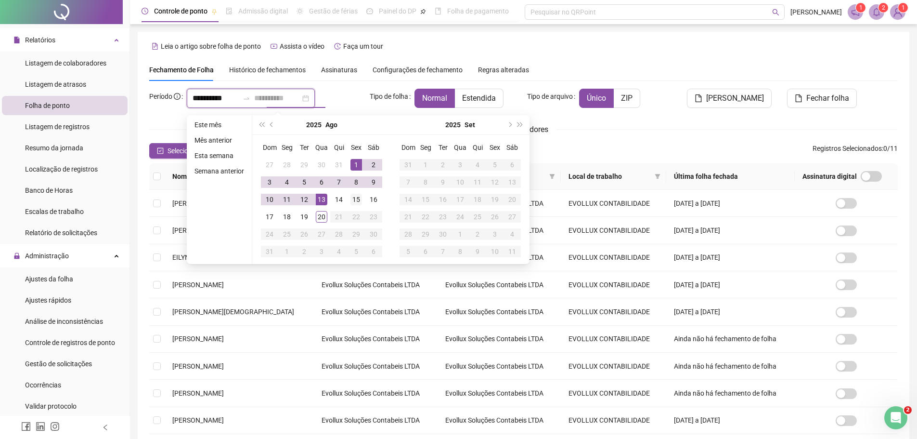
type input "**********"
click at [354, 196] on div "15" at bounding box center [356, 200] width 12 height 12
type input "**********"
click at [354, 166] on div "1" at bounding box center [356, 165] width 12 height 12
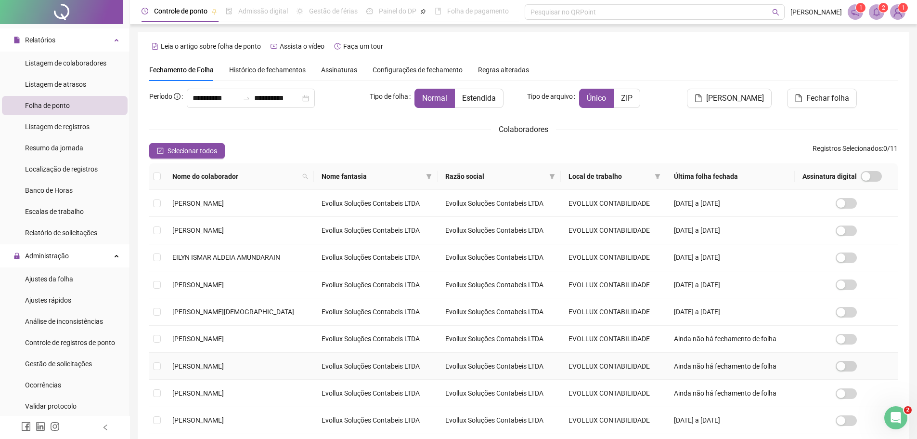
click at [204, 362] on span "[PERSON_NAME]" at bounding box center [198, 366] width 52 height 8
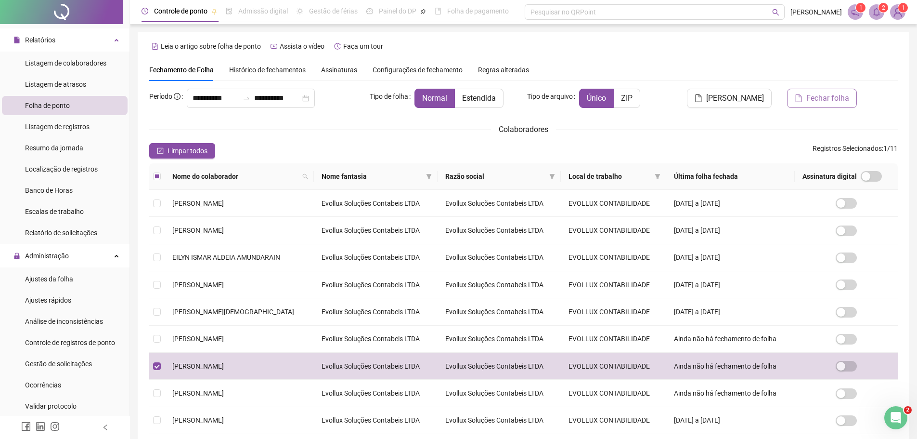
click at [813, 96] on span "Fechar folha" at bounding box center [827, 98] width 43 height 12
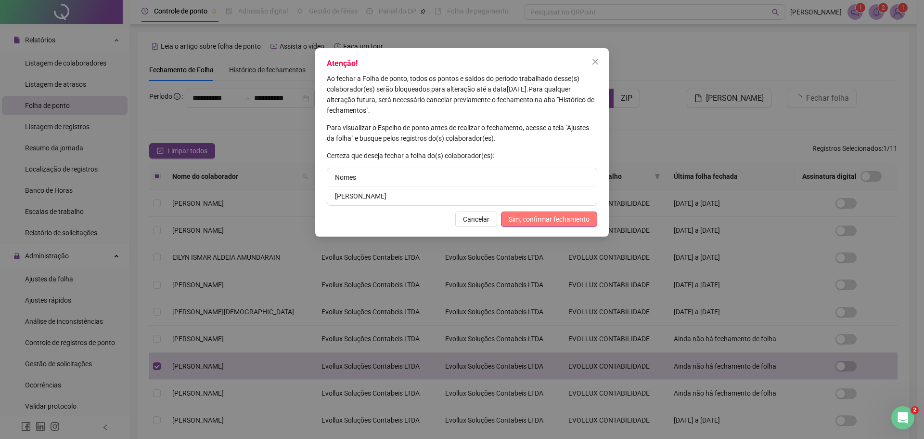
click at [533, 218] on span "Sim, confirmar fechamento" at bounding box center [549, 219] width 81 height 11
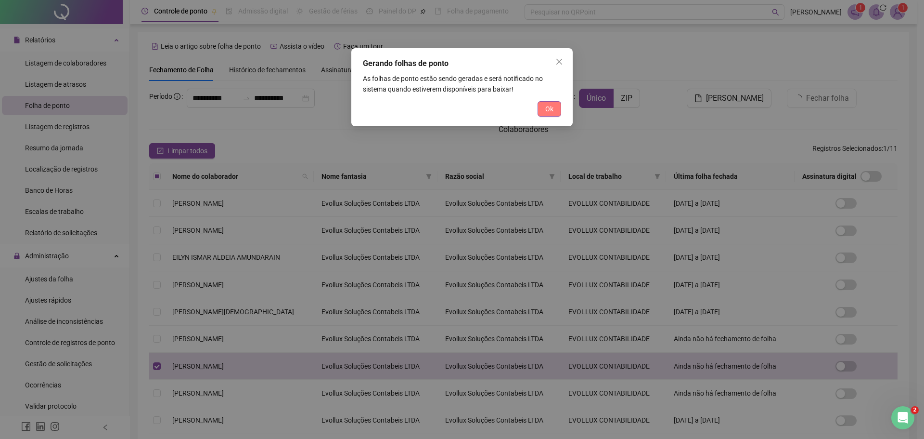
click at [555, 113] on button "Ok" at bounding box center [550, 108] width 24 height 15
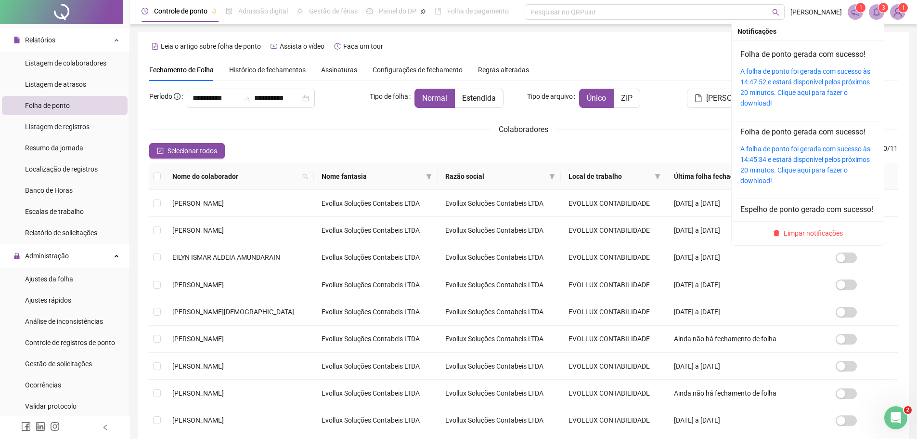
click at [881, 10] on sup "3" at bounding box center [884, 8] width 10 height 10
click at [793, 74] on link "A folha de ponto foi gerada com sucesso às 14:47:52 e estará disponível pelos p…" at bounding box center [805, 86] width 130 height 39
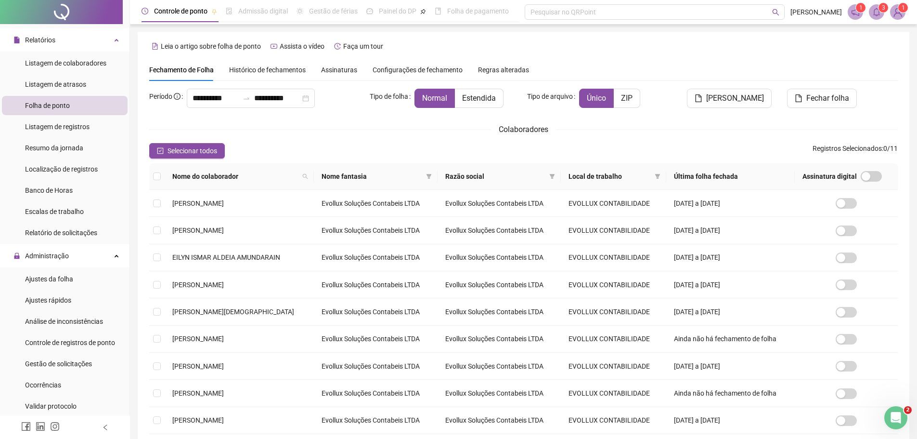
click at [280, 72] on span "Histórico de fechamentos" at bounding box center [267, 70] width 77 height 8
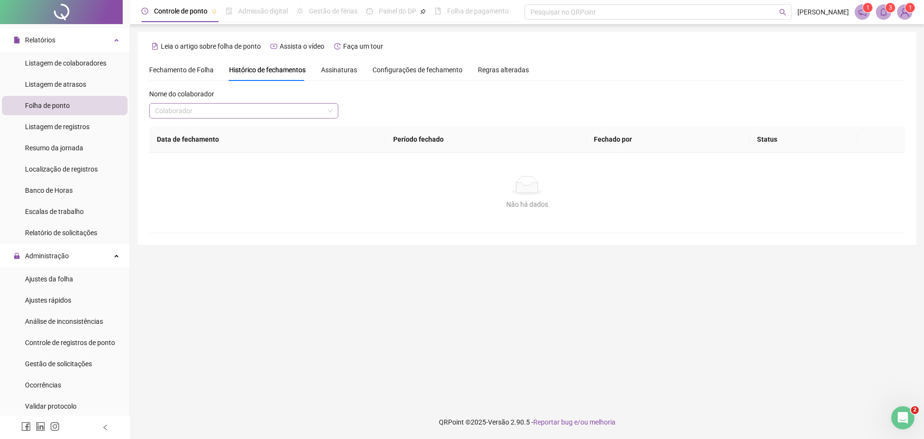
click at [262, 116] on input "search" at bounding box center [239, 111] width 169 height 14
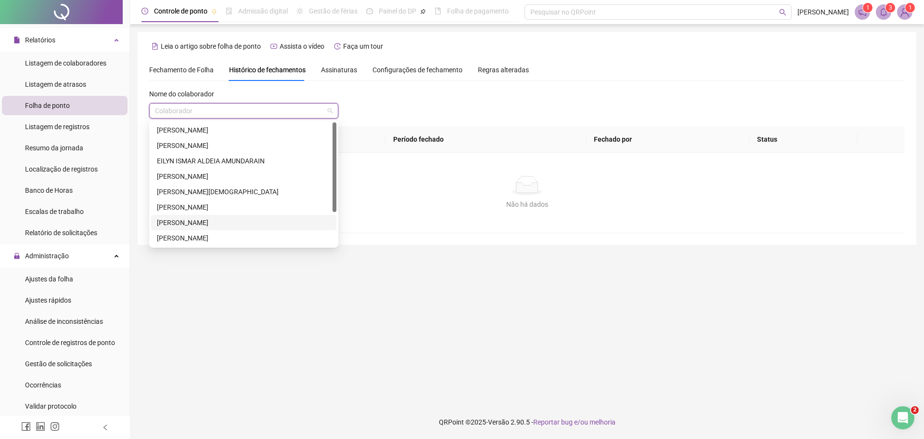
click at [207, 220] on div "[PERSON_NAME]" at bounding box center [244, 222] width 174 height 11
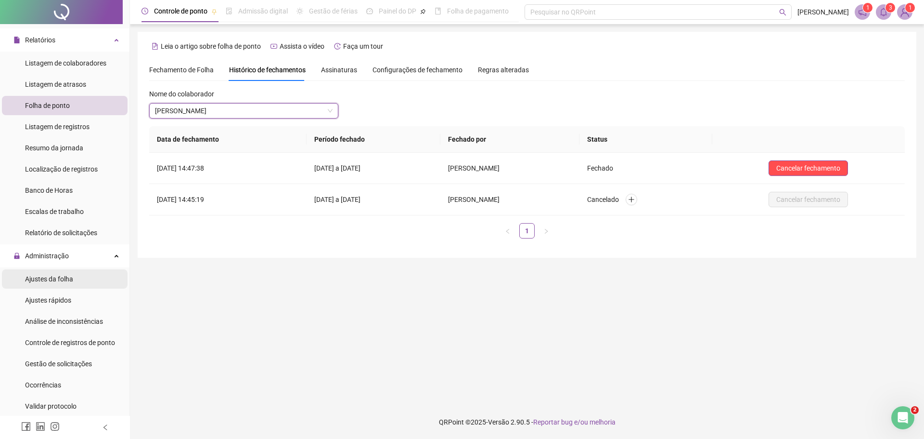
click at [59, 278] on span "Ajustes da folha" at bounding box center [49, 279] width 48 height 8
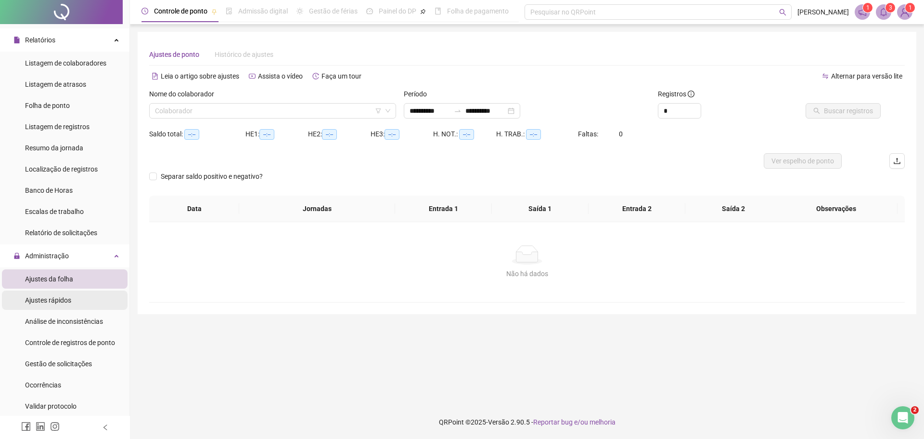
type input "**********"
click at [288, 108] on input "search" at bounding box center [268, 111] width 227 height 14
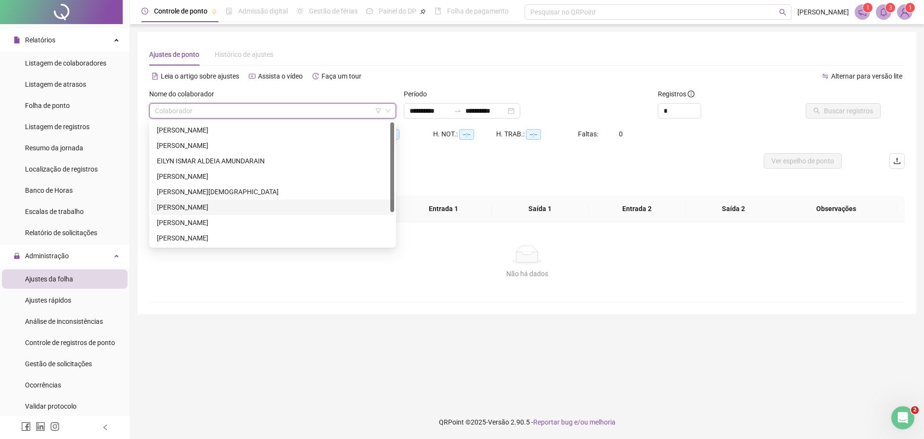
click at [198, 211] on div "[PERSON_NAME]" at bounding box center [273, 207] width 232 height 11
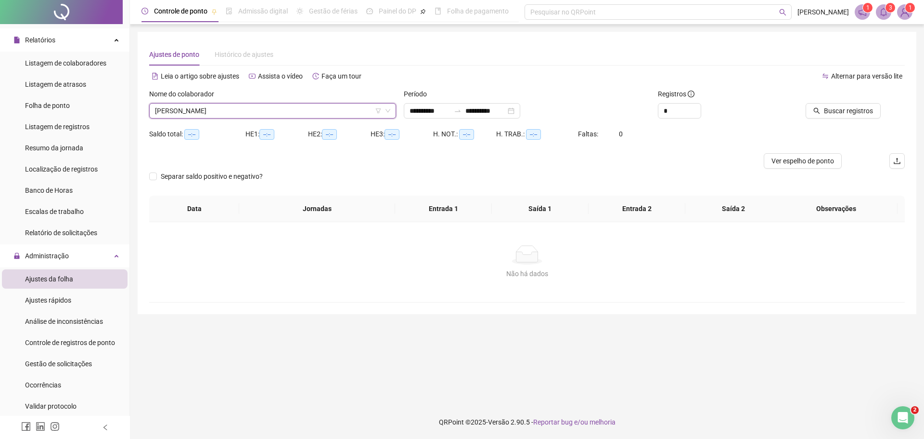
drag, startPoint x: 853, startPoint y: 102, endPoint x: 848, endPoint y: 104, distance: 5.4
click at [853, 103] on div at bounding box center [833, 96] width 95 height 14
click at [846, 110] on span "Buscar registros" at bounding box center [848, 110] width 49 height 11
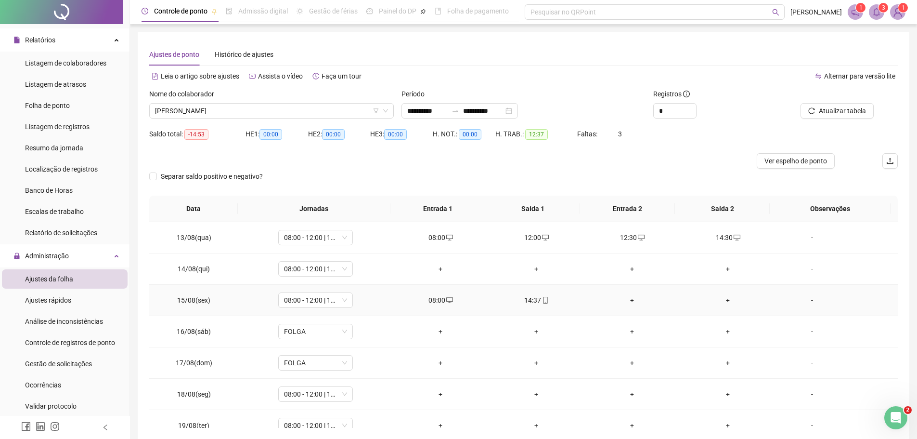
click at [627, 297] on div "+" at bounding box center [632, 300] width 80 height 11
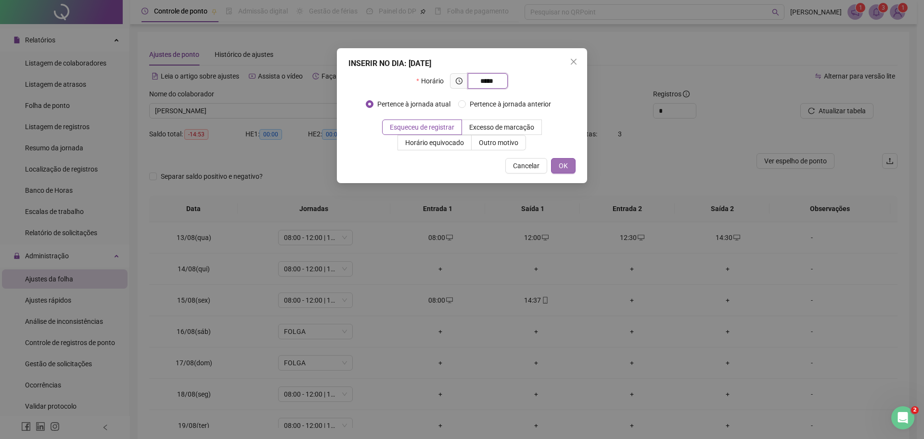
type input "*****"
click at [563, 163] on span "OK" at bounding box center [563, 165] width 9 height 11
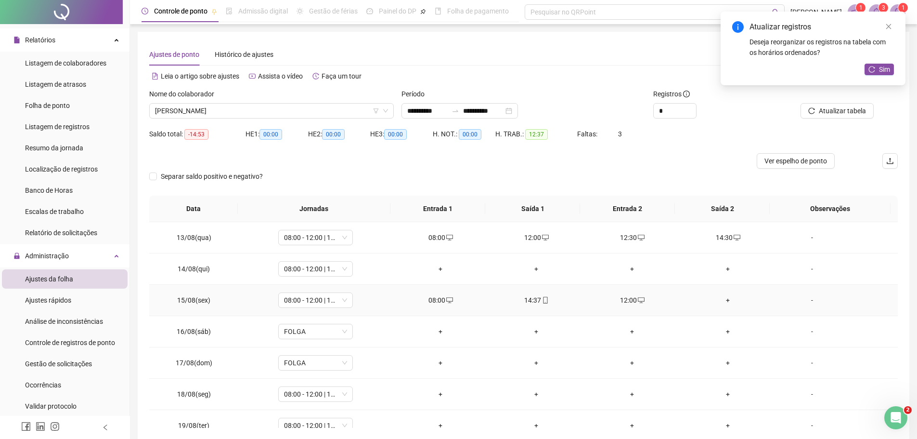
click at [723, 299] on div "+" at bounding box center [728, 300] width 80 height 11
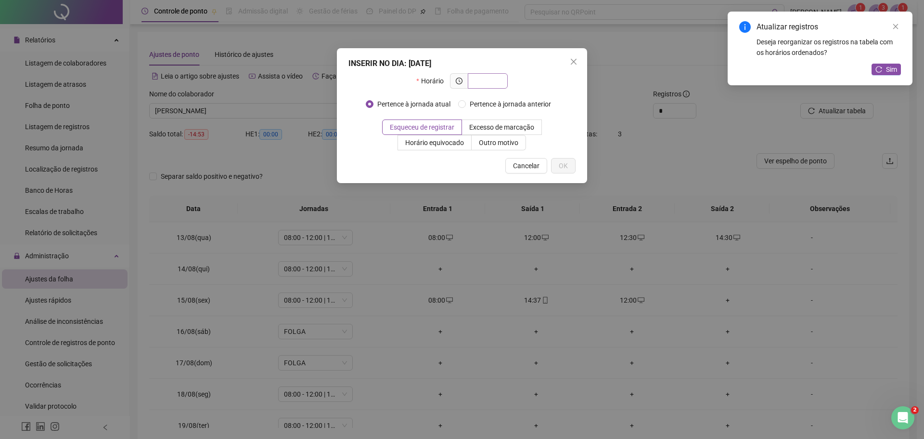
click at [484, 80] on input "text" at bounding box center [487, 81] width 26 height 11
type input "*****"
click at [563, 162] on span "OK" at bounding box center [563, 165] width 9 height 11
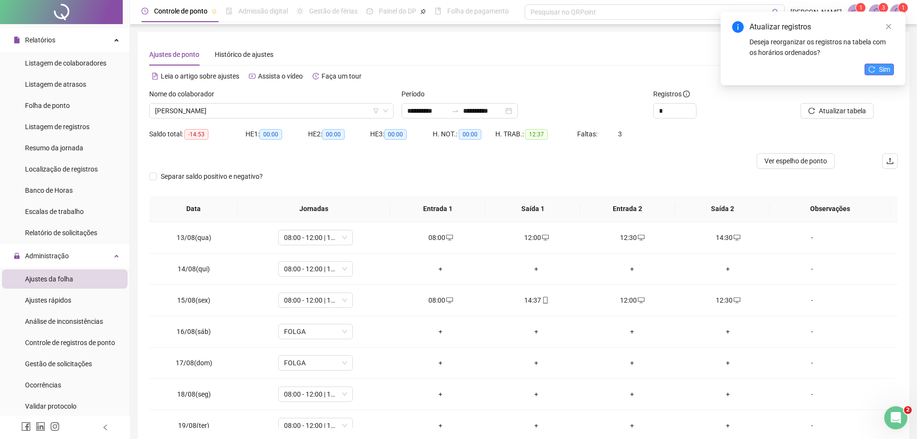
click at [880, 69] on span "Sim" at bounding box center [884, 69] width 11 height 11
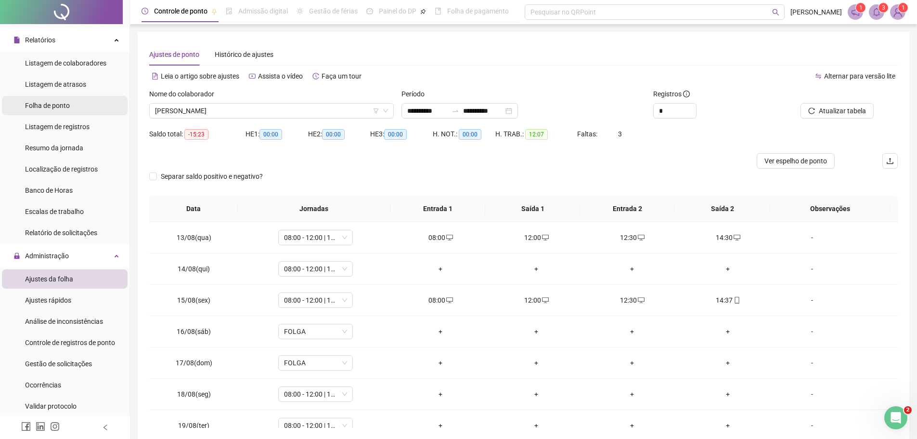
click at [78, 101] on li "Folha de ponto" at bounding box center [65, 105] width 126 height 19
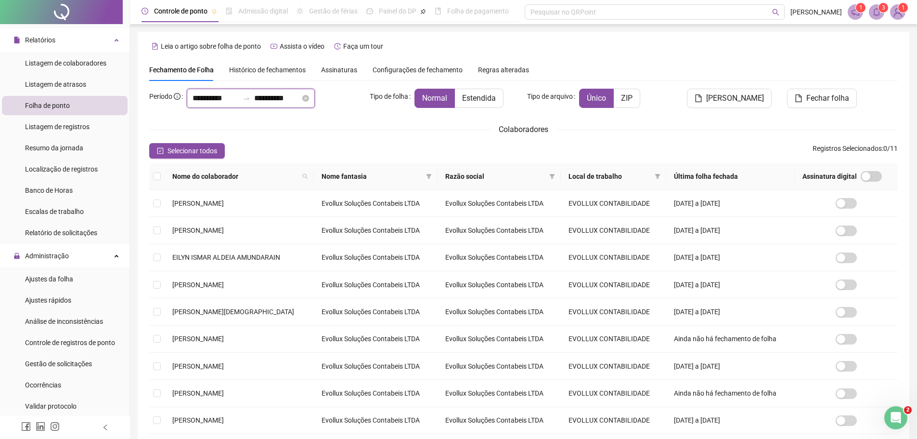
click at [272, 95] on input "**********" at bounding box center [277, 98] width 46 height 12
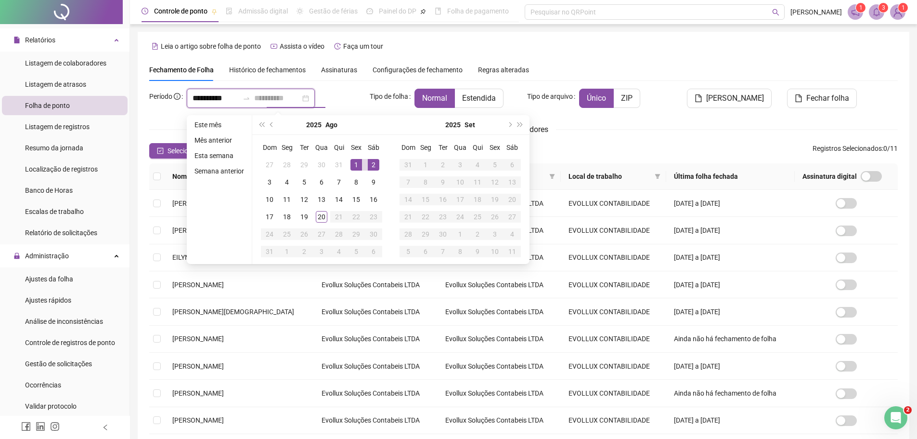
type input "**********"
click at [355, 163] on div "1" at bounding box center [356, 165] width 12 height 12
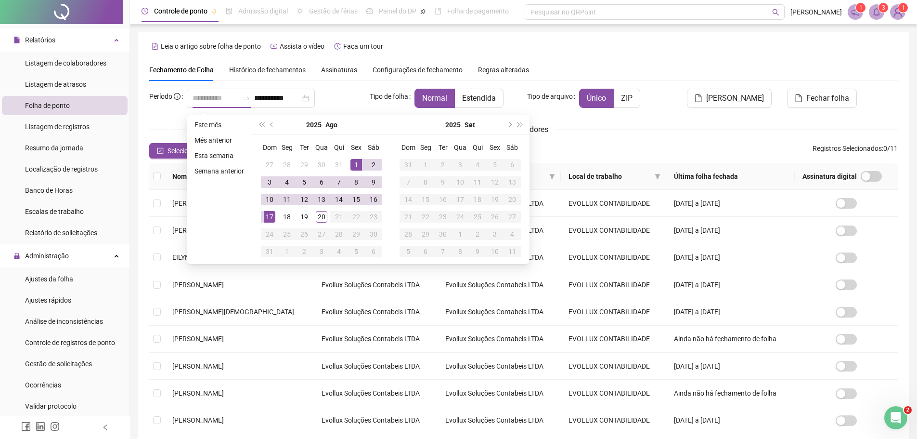
click at [268, 217] on div "17" at bounding box center [270, 217] width 12 height 12
type input "**********"
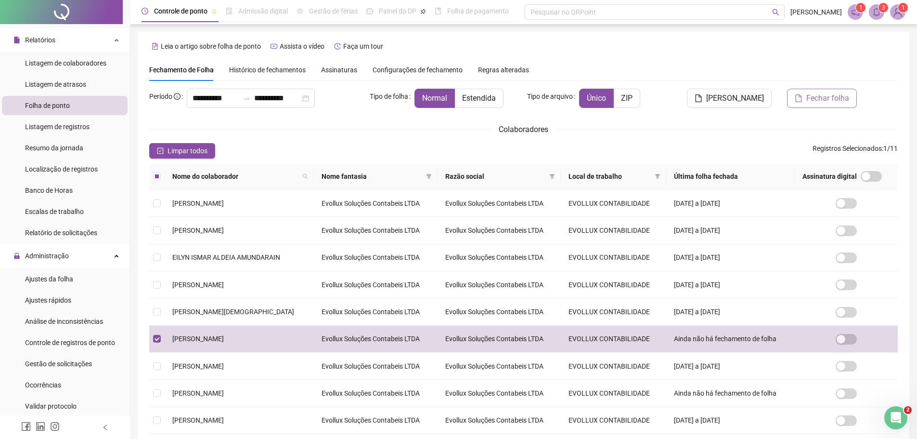
click at [809, 102] on span "Fechar folha" at bounding box center [827, 98] width 43 height 12
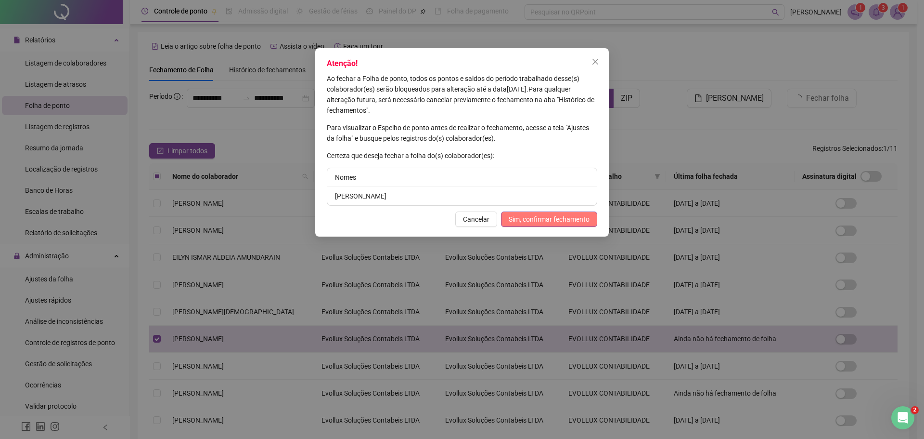
click at [515, 217] on span "Sim, confirmar fechamento" at bounding box center [549, 219] width 81 height 11
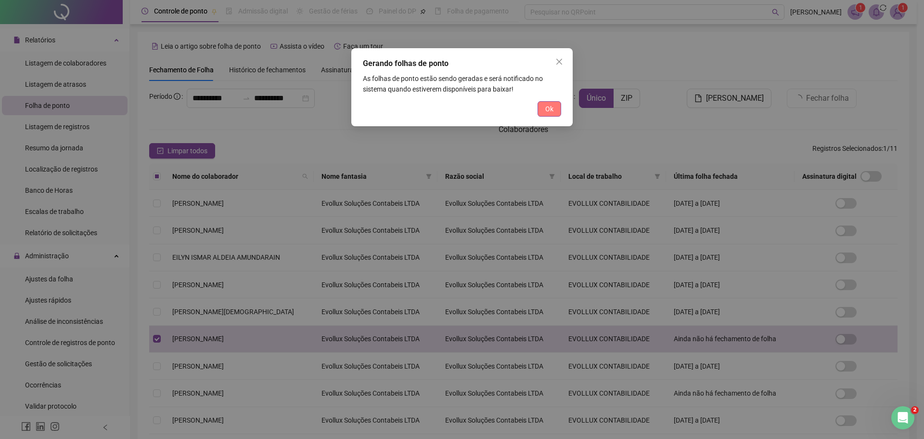
click at [547, 111] on span "Ok" at bounding box center [549, 109] width 8 height 11
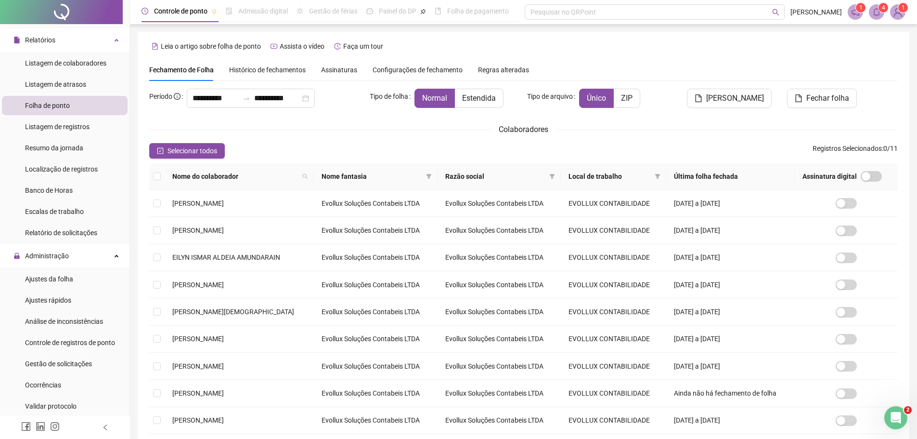
click at [876, 15] on icon "bell" at bounding box center [876, 12] width 7 height 9
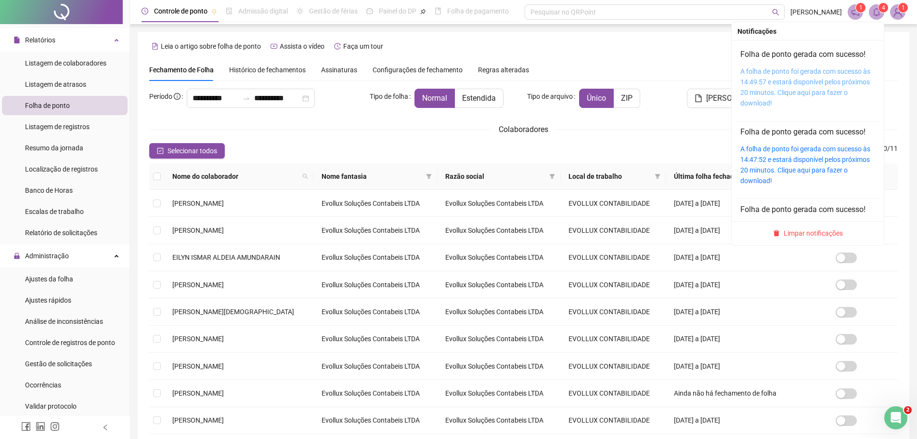
click at [803, 74] on link "A folha de ponto foi gerada com sucesso às 14:49:57 e estará disponível pelos p…" at bounding box center [805, 86] width 130 height 39
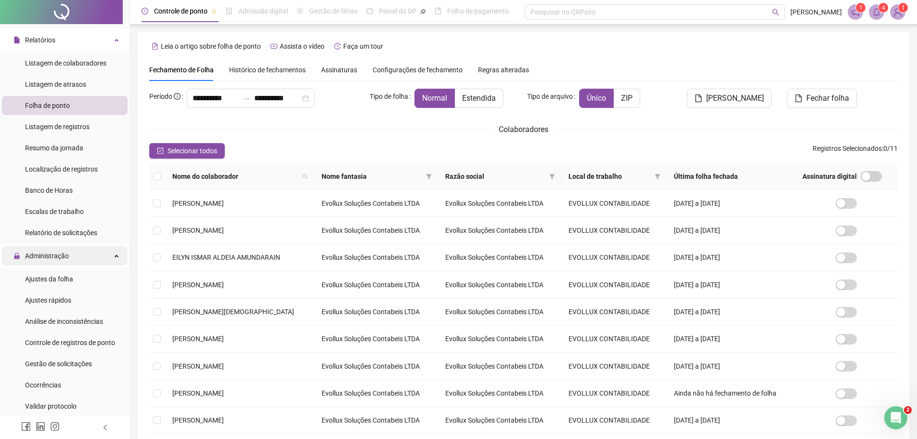
click at [115, 255] on icon at bounding box center [117, 255] width 5 height 0
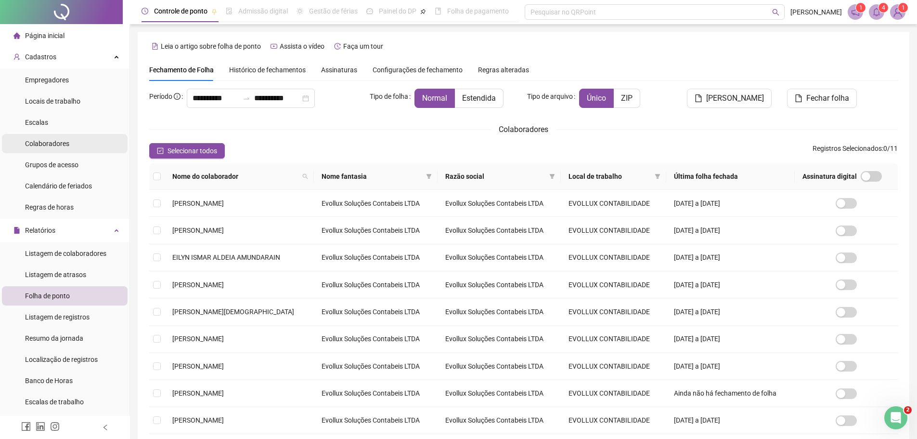
click at [62, 142] on span "Colaboradores" at bounding box center [47, 144] width 44 height 8
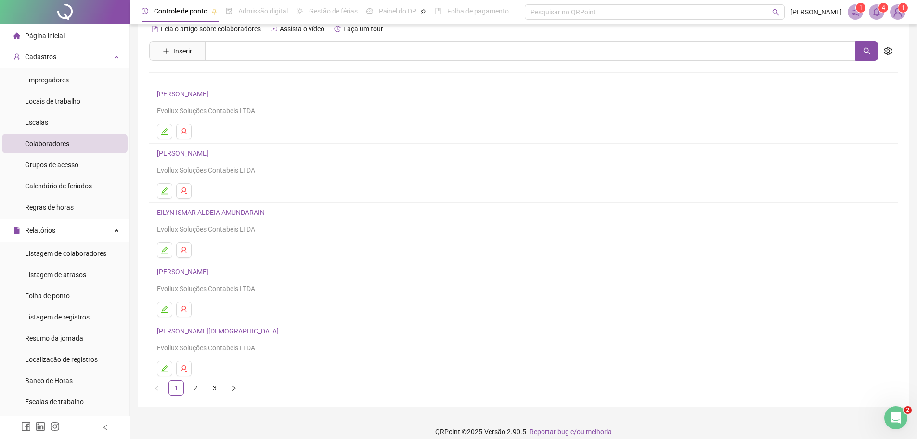
scroll to position [27, 0]
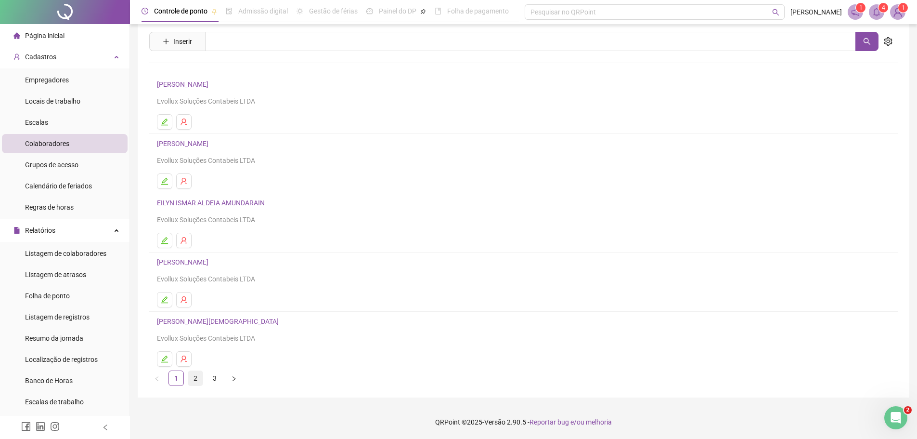
click at [194, 375] on link "2" at bounding box center [195, 378] width 14 height 14
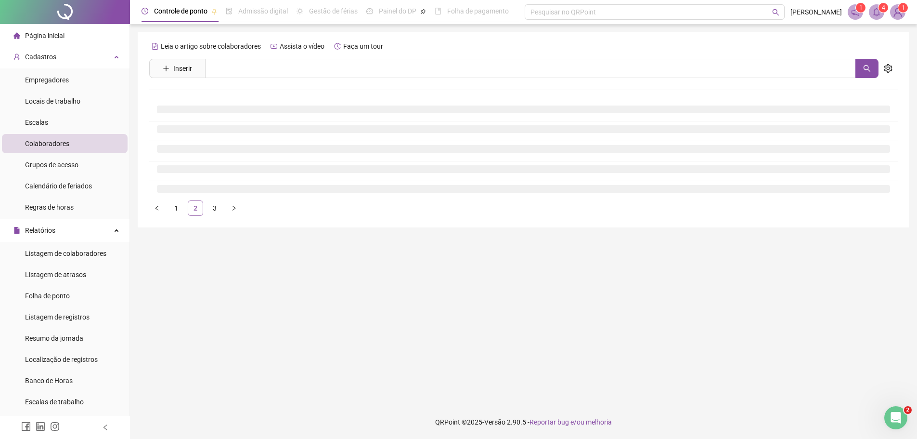
scroll to position [0, 0]
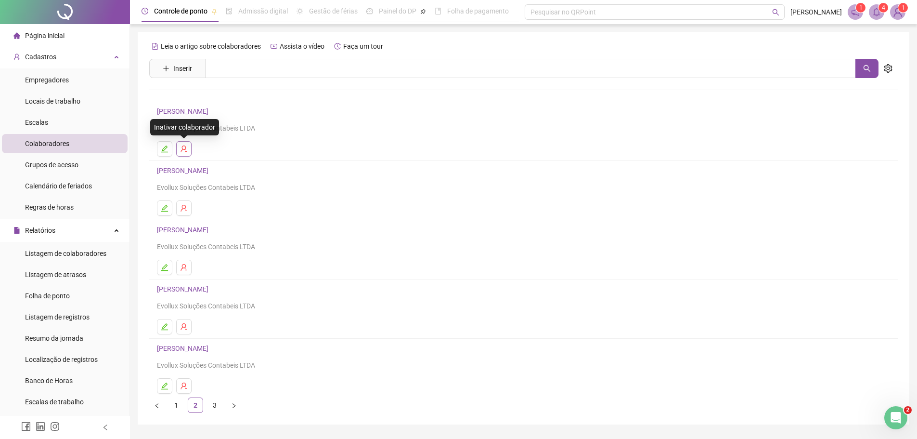
click at [184, 149] on icon "user-delete" at bounding box center [184, 148] width 6 height 7
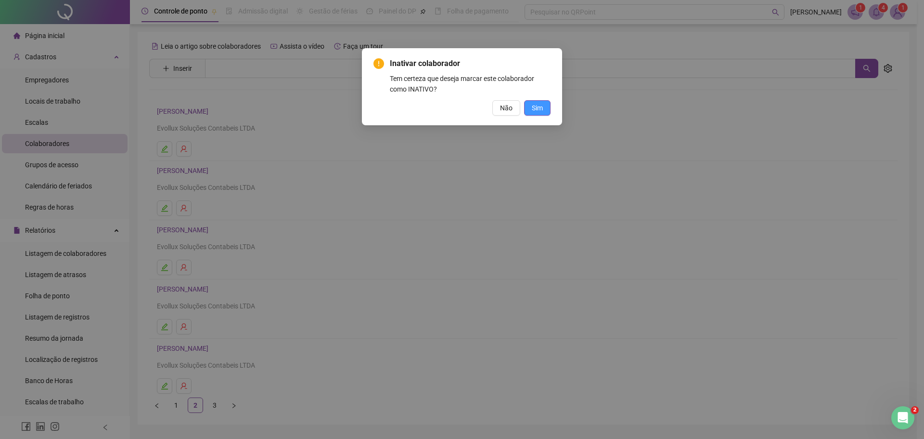
click at [536, 102] on button "Sim" at bounding box center [537, 107] width 26 height 15
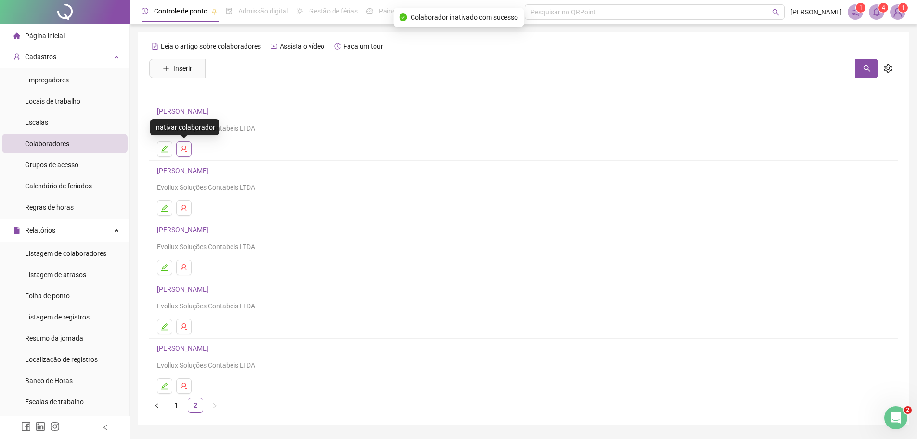
click at [186, 143] on button "button" at bounding box center [183, 148] width 15 height 15
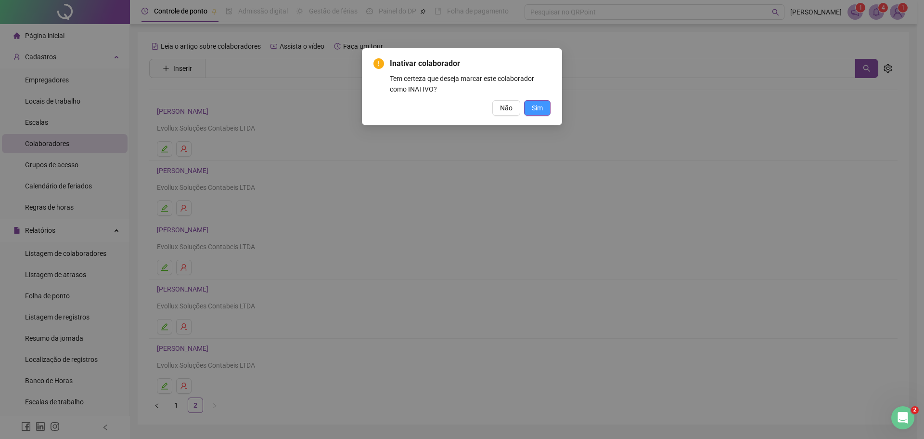
click at [545, 109] on button "Sim" at bounding box center [537, 107] width 26 height 15
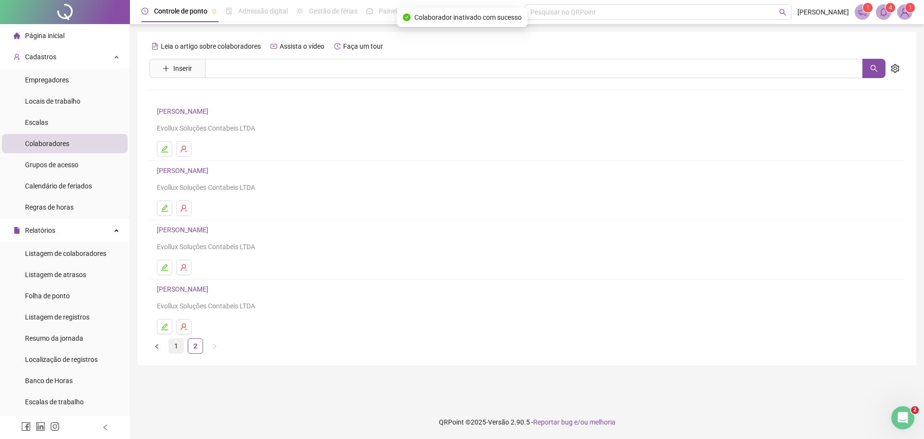
click at [175, 351] on link "1" at bounding box center [176, 345] width 14 height 14
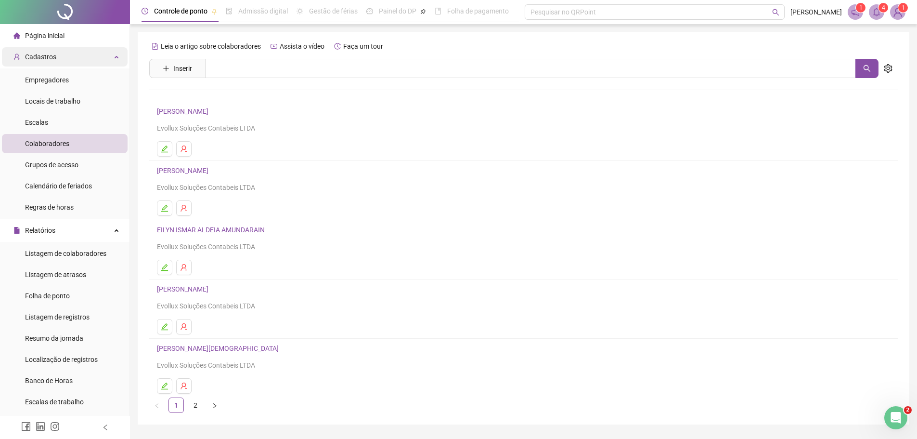
click at [74, 61] on div "Cadastros" at bounding box center [65, 56] width 126 height 19
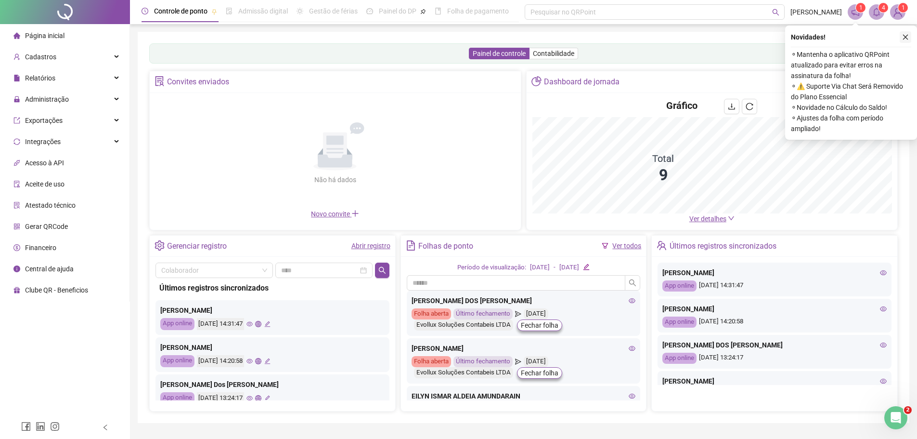
click at [903, 37] on icon "close" at bounding box center [905, 37] width 7 height 7
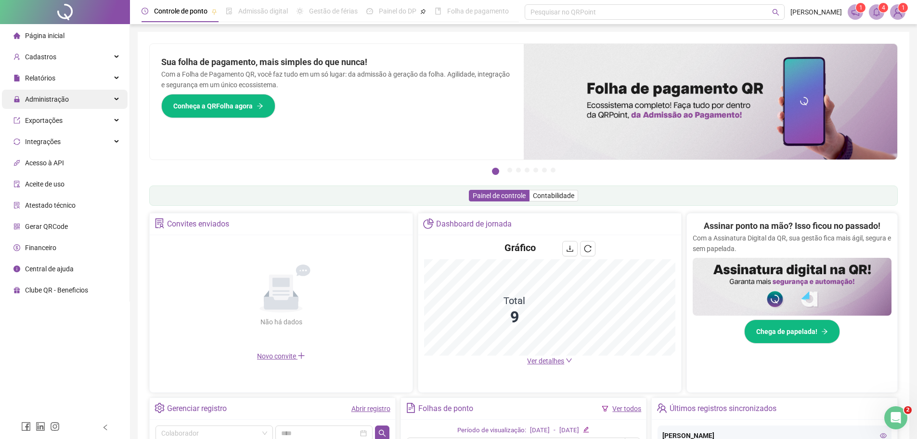
click at [50, 102] on span "Administração" at bounding box center [47, 99] width 44 height 8
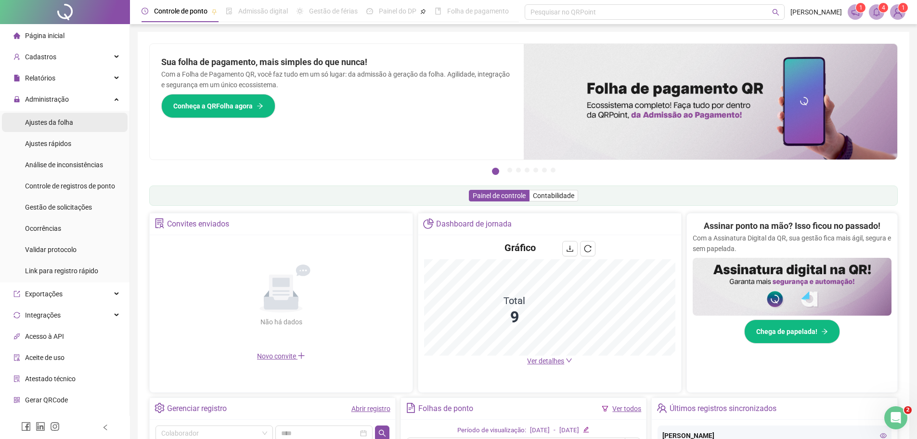
drag, startPoint x: 62, startPoint y: 129, endPoint x: 67, endPoint y: 131, distance: 5.2
click at [62, 130] on div "Ajustes da folha" at bounding box center [49, 122] width 48 height 19
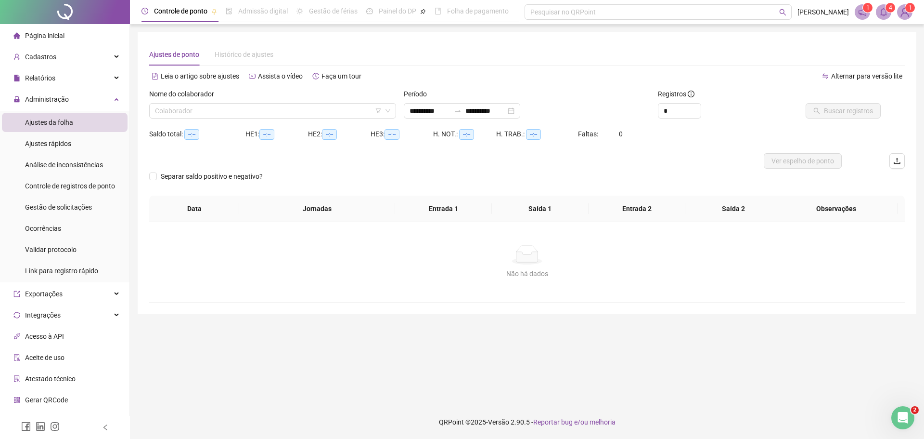
type input "**********"
click at [246, 119] on div "Nome do colaborador Colaborador" at bounding box center [272, 108] width 255 height 38
click at [239, 111] on input "search" at bounding box center [268, 111] width 227 height 14
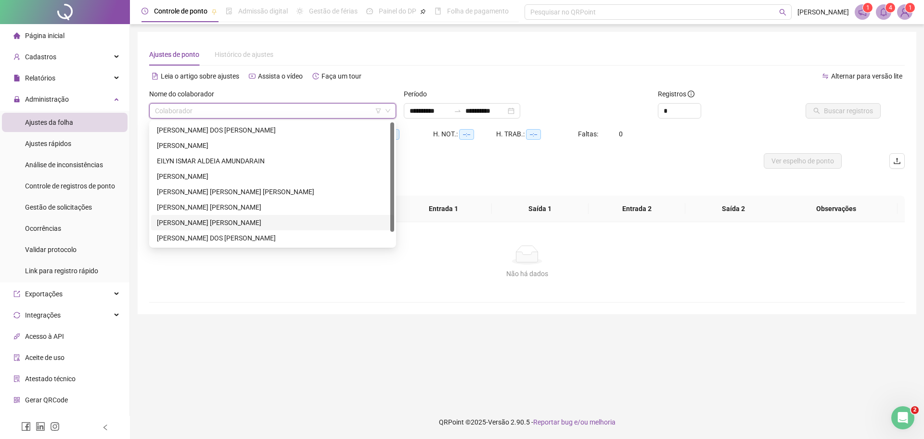
click at [186, 224] on div "[PERSON_NAME]" at bounding box center [273, 222] width 232 height 11
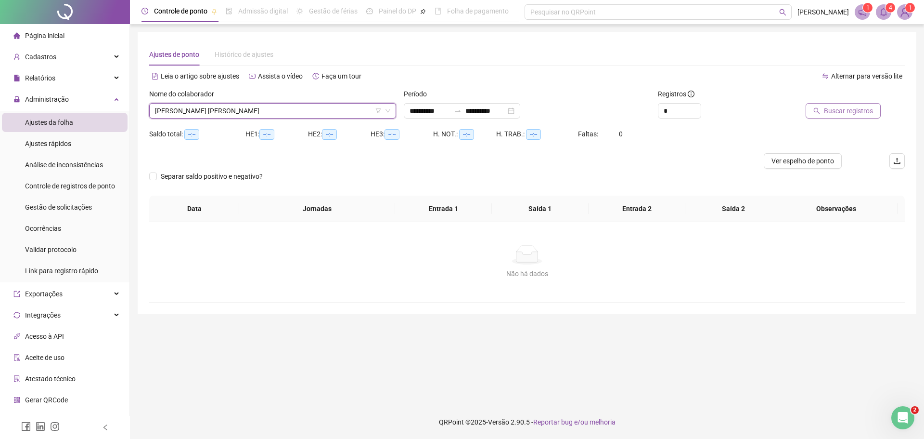
click at [853, 113] on span "Buscar registros" at bounding box center [848, 110] width 49 height 11
